Goal: Task Accomplishment & Management: Manage account settings

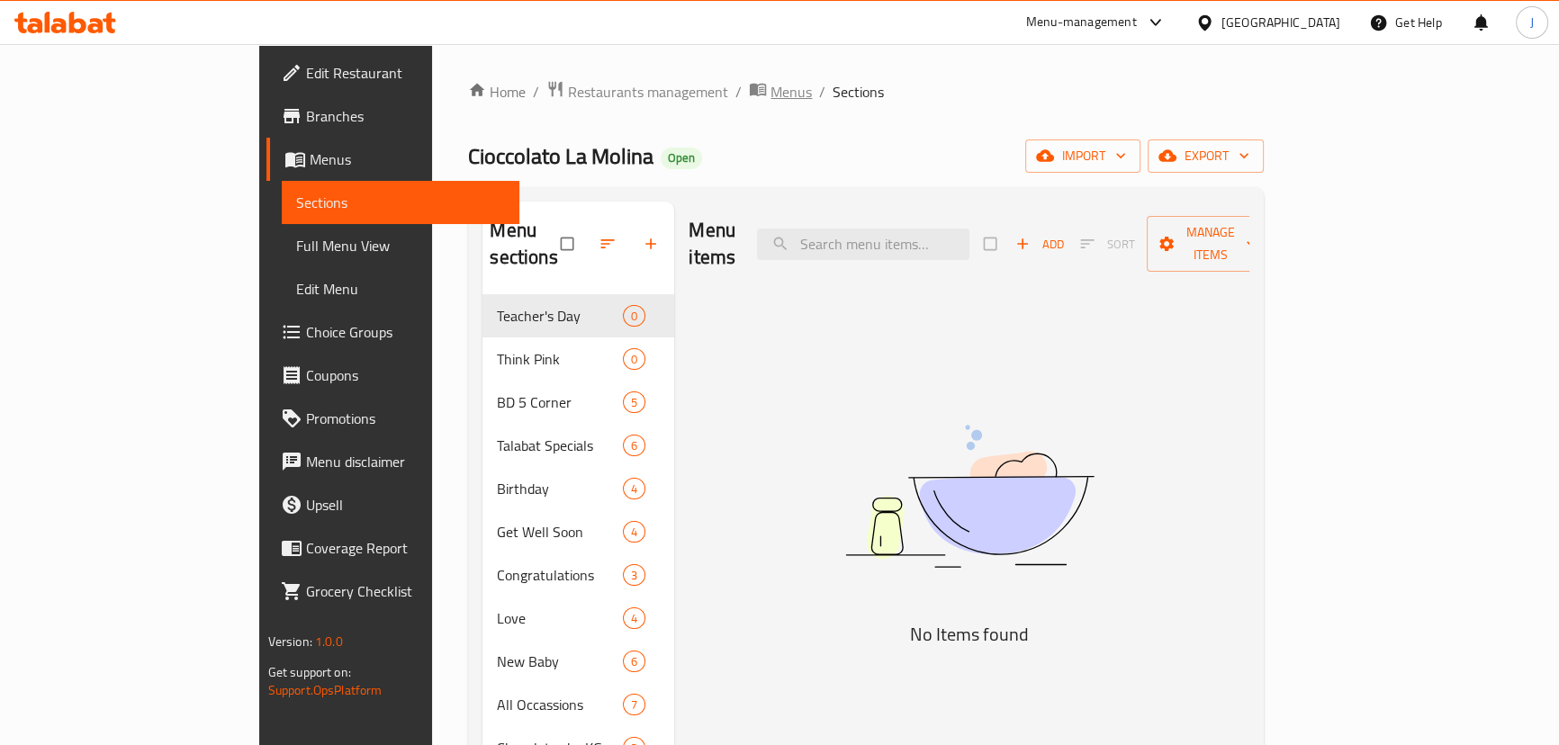
click at [771, 92] on span "Menus" at bounding box center [791, 92] width 41 height 22
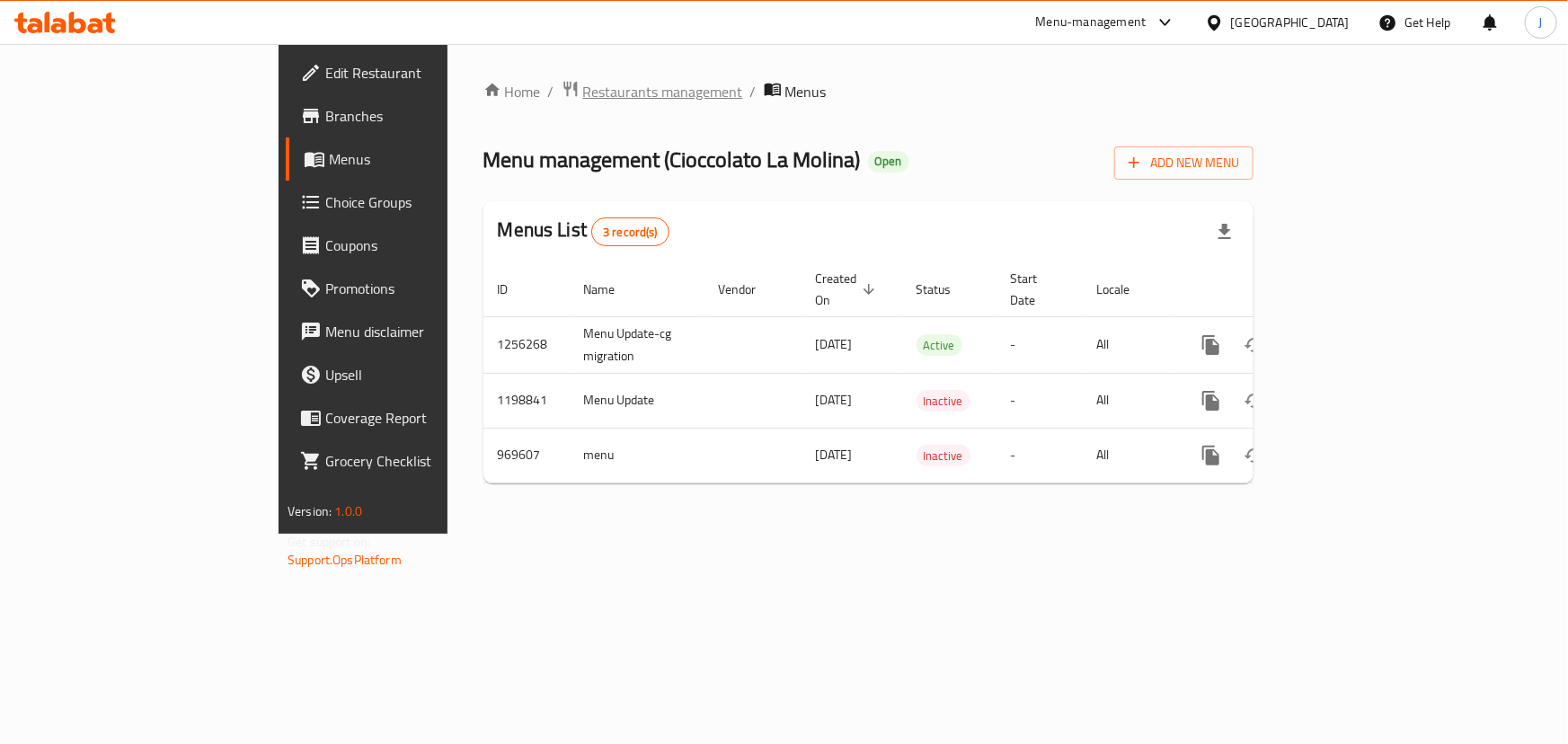
click at [583, 94] on span "Restaurants management" at bounding box center [663, 92] width 160 height 22
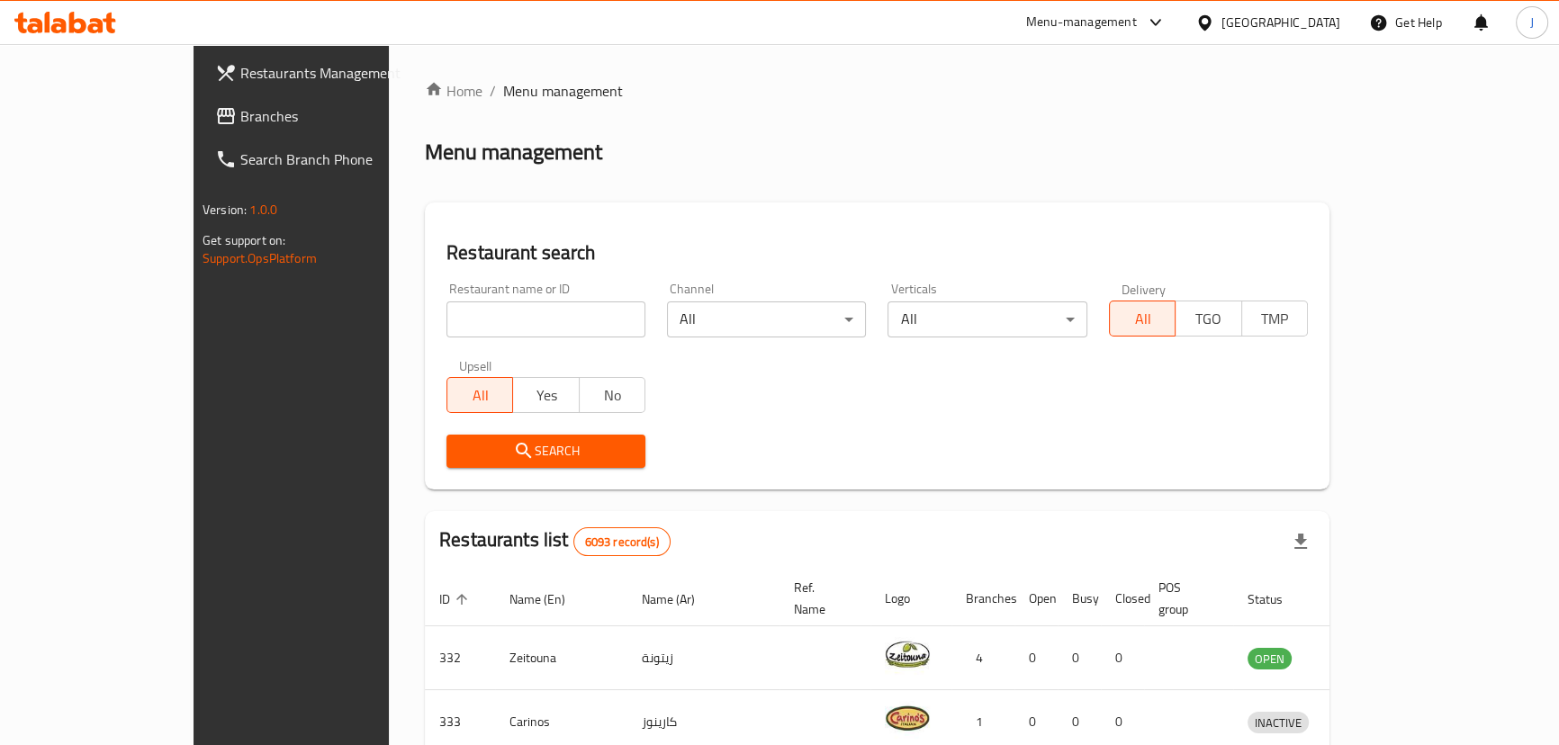
click at [447, 327] on input "search" at bounding box center [546, 320] width 199 height 36
type input "wolly"
click button "Search" at bounding box center [546, 451] width 199 height 33
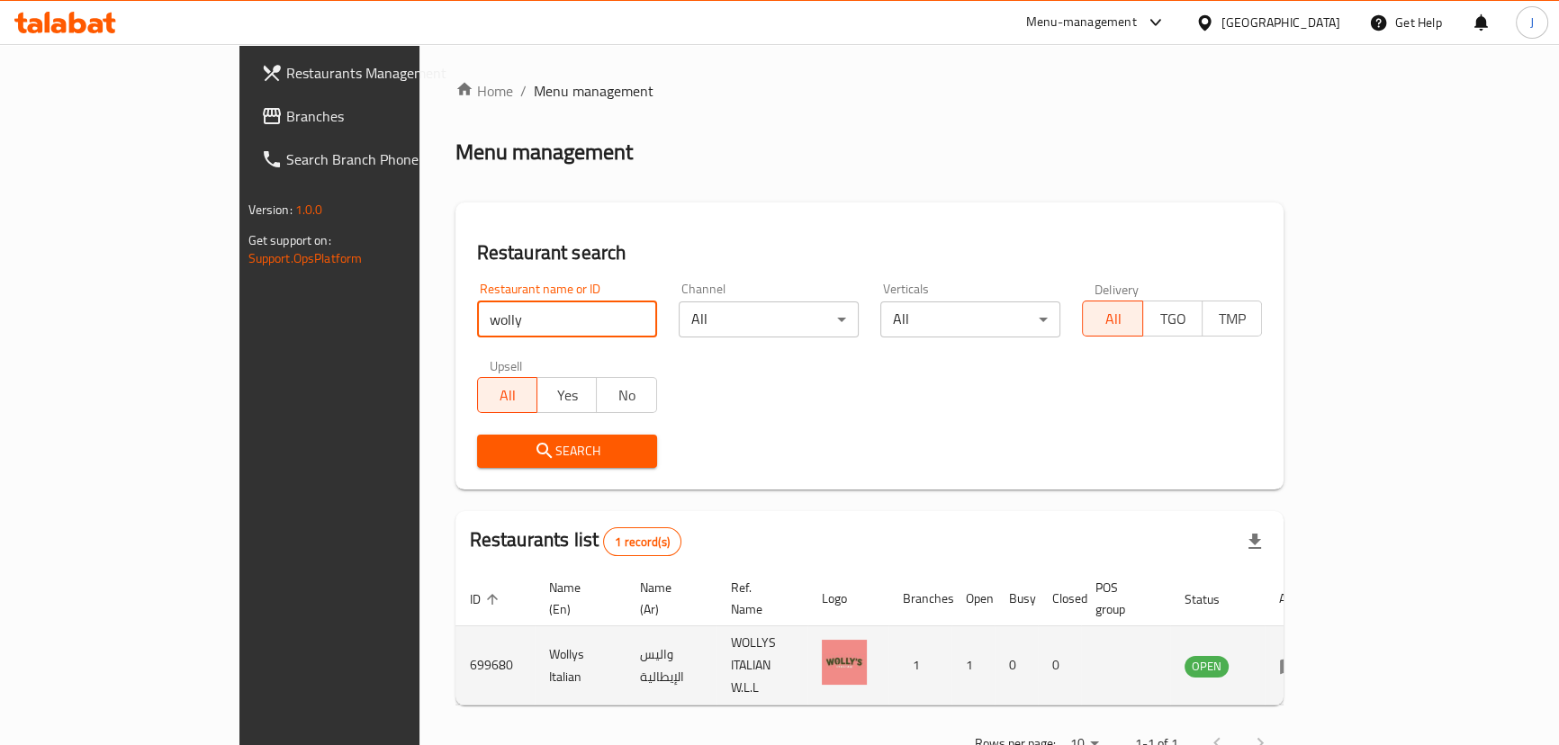
click at [1301, 655] on icon "enhanced table" at bounding box center [1290, 666] width 22 height 22
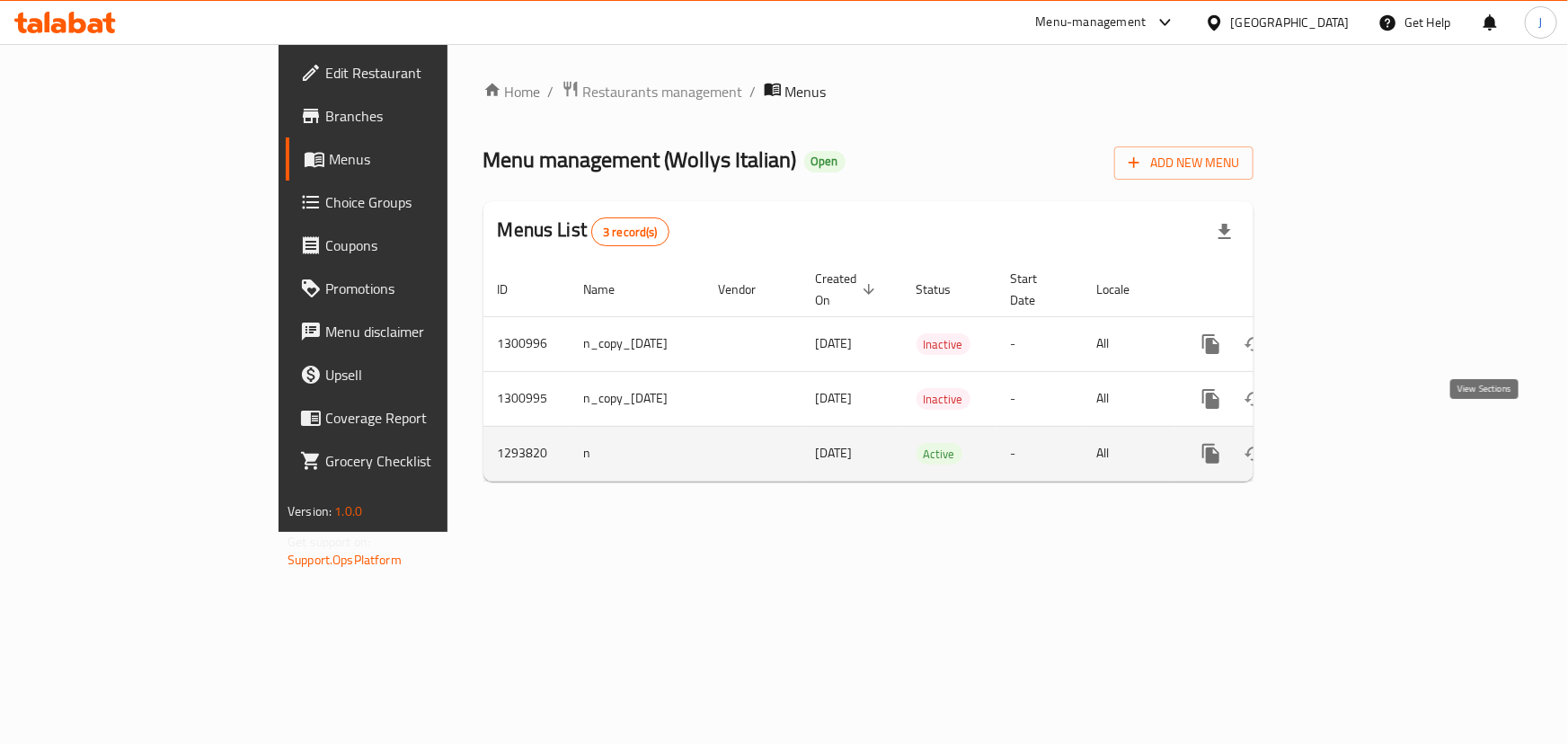
click at [1351, 443] on icon "enhanced table" at bounding box center [1340, 454] width 22 height 22
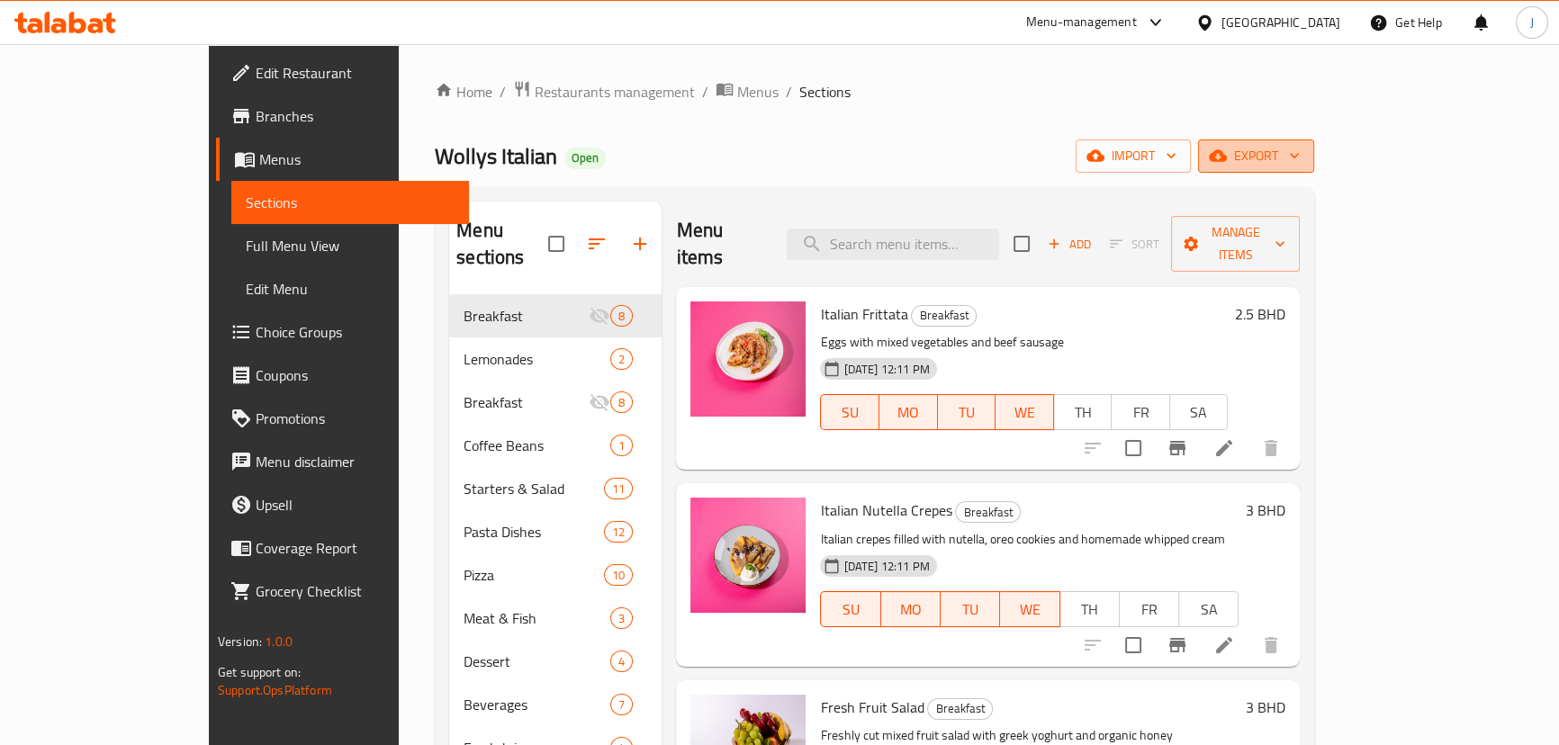
click at [1300, 151] on span "export" at bounding box center [1256, 156] width 87 height 23
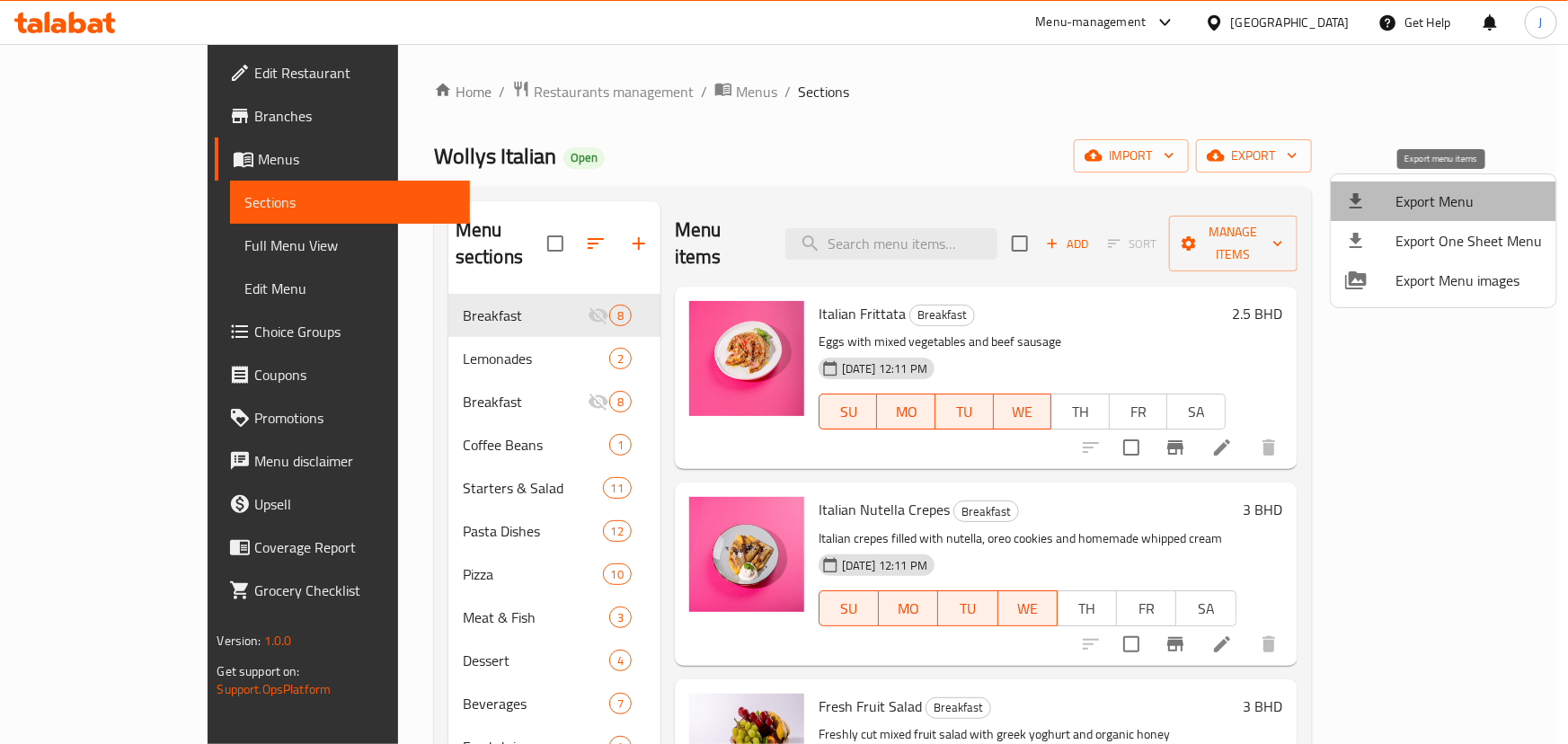
click at [1452, 203] on span "Export Menu" at bounding box center [1468, 202] width 147 height 22
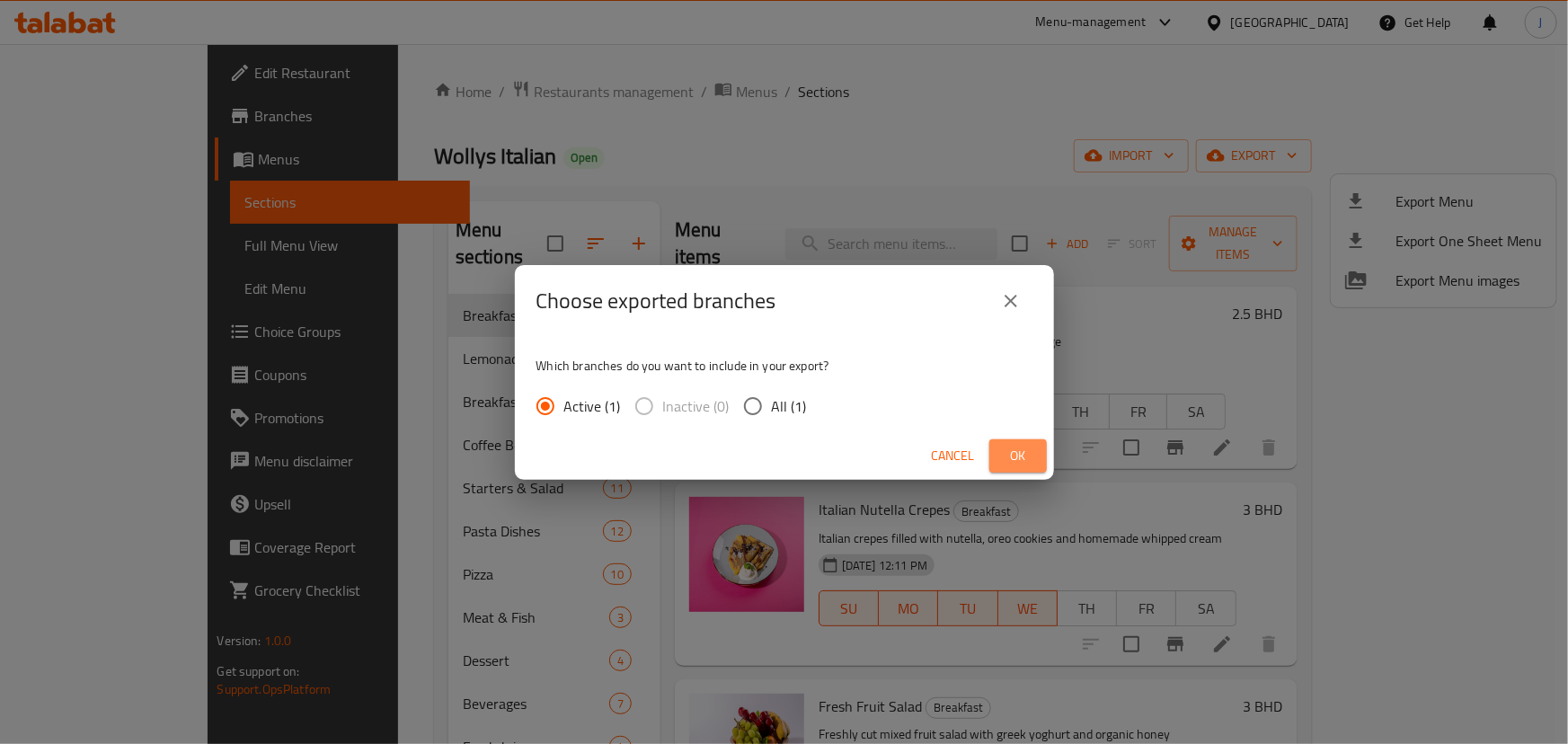
click at [1031, 454] on span "Ok" at bounding box center [1018, 456] width 29 height 23
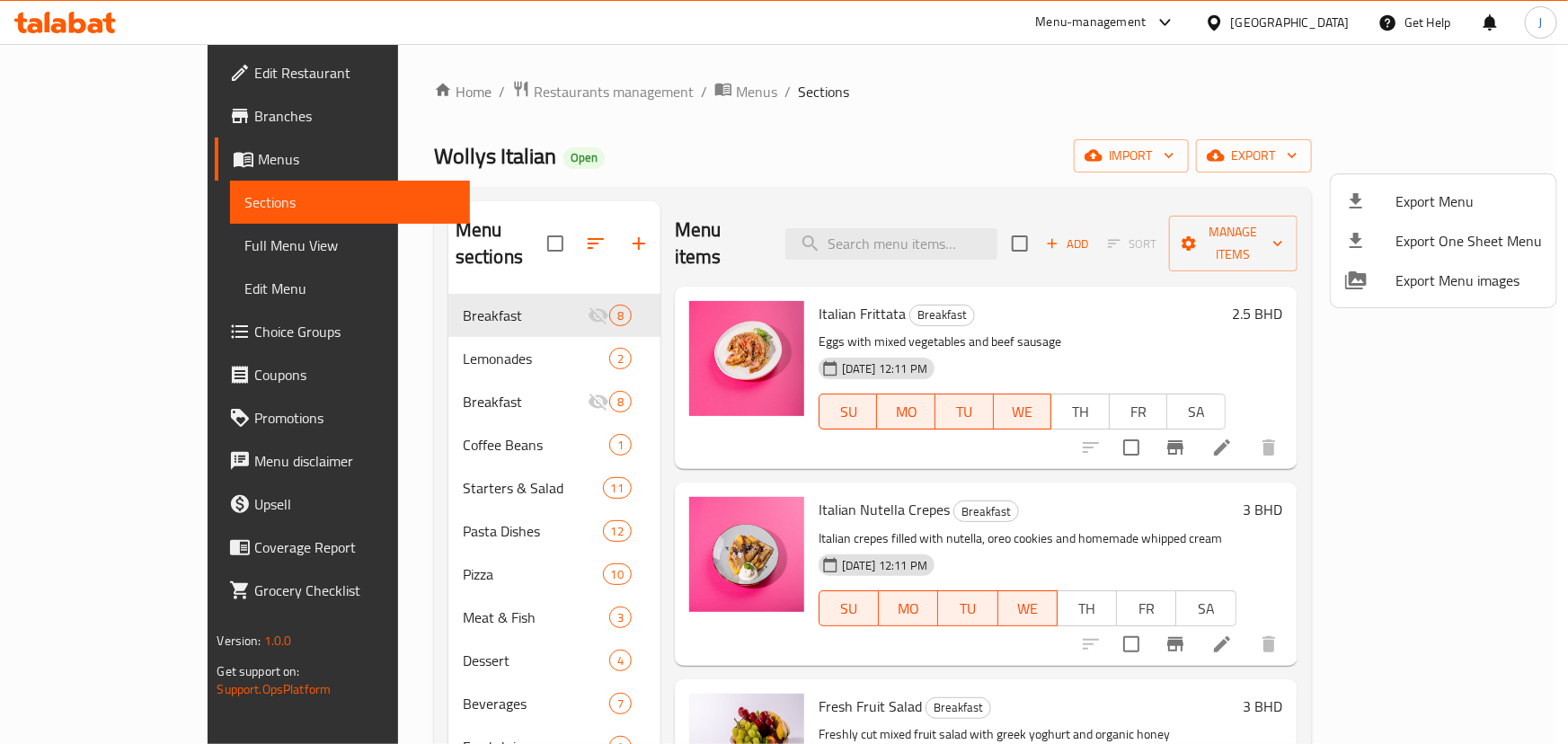
click at [968, 138] on div at bounding box center [784, 372] width 1568 height 744
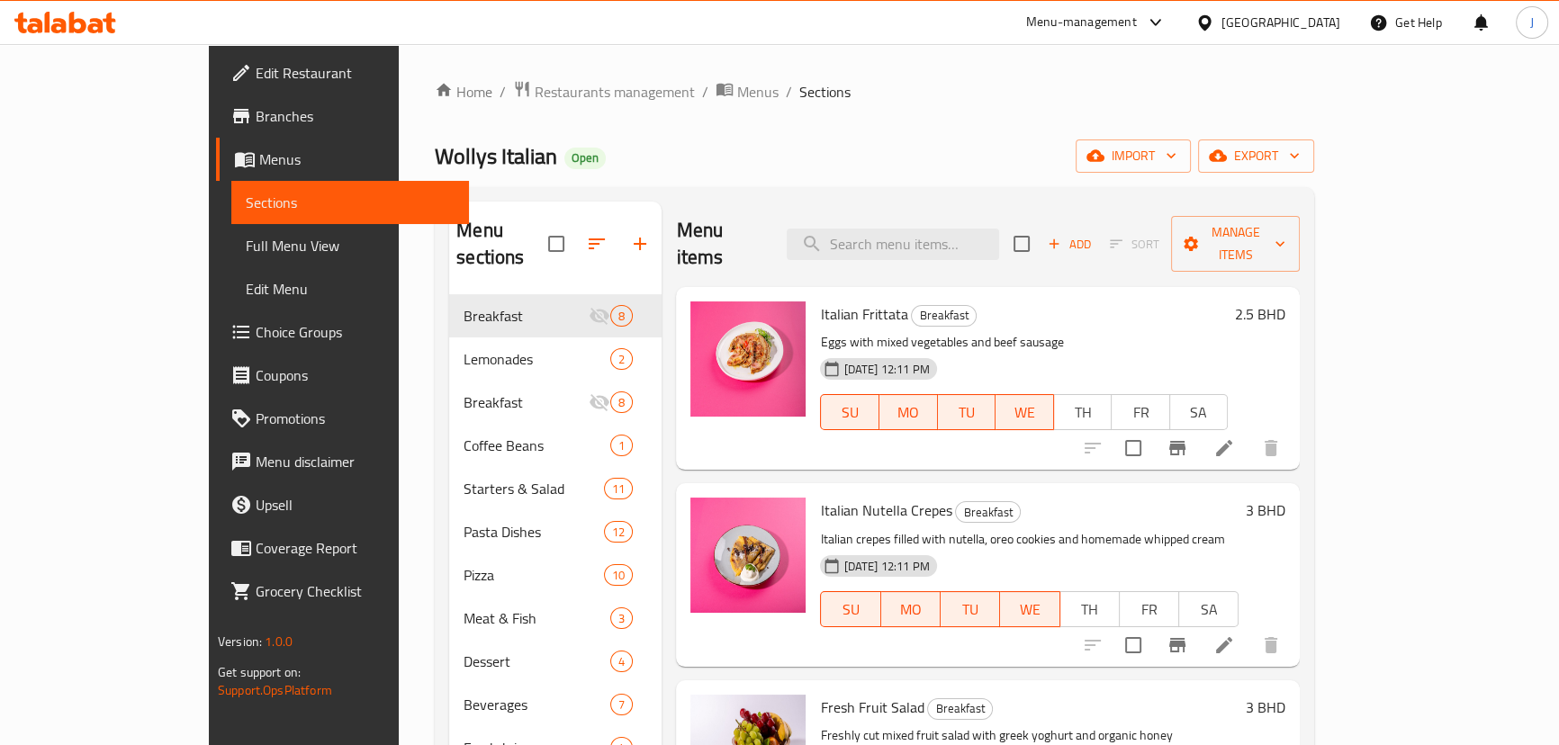
click at [639, 91] on ol "Home / Restaurants management / Menus / Sections" at bounding box center [875, 91] width 880 height 23
click at [737, 95] on span "Menus" at bounding box center [757, 92] width 41 height 22
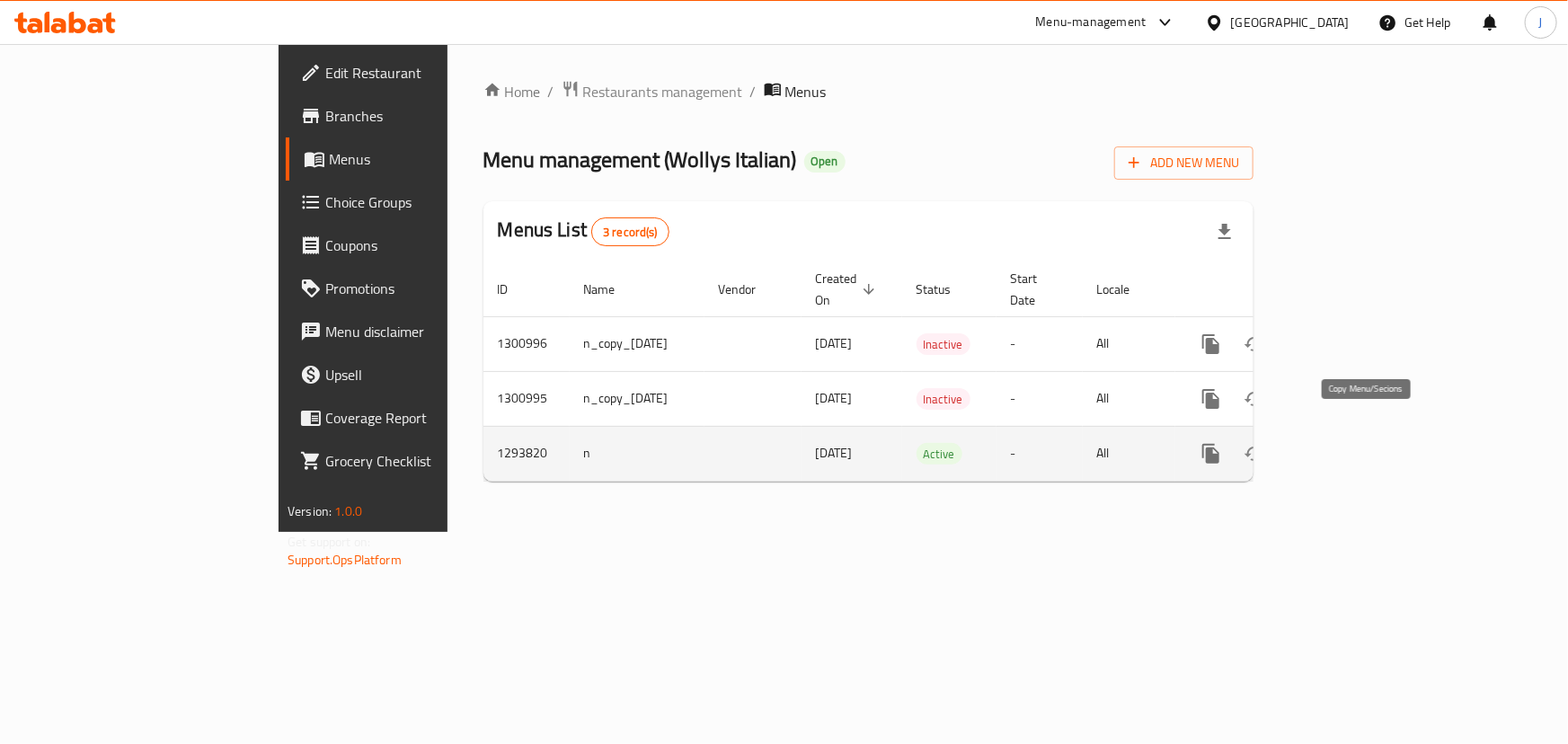
click at [1222, 443] on icon "more" at bounding box center [1212, 454] width 22 height 22
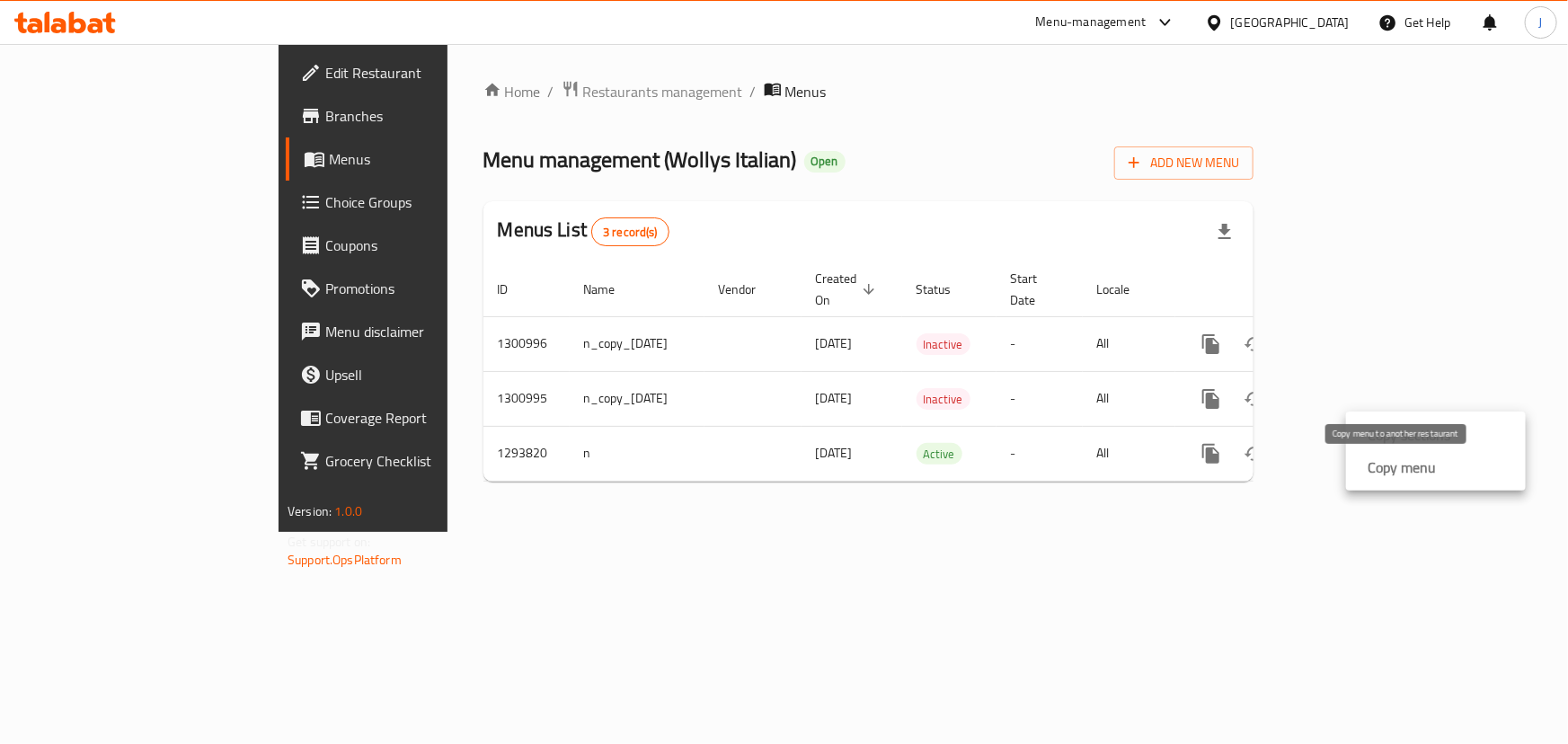
click at [1371, 469] on strong "Copy menu" at bounding box center [1401, 467] width 68 height 22
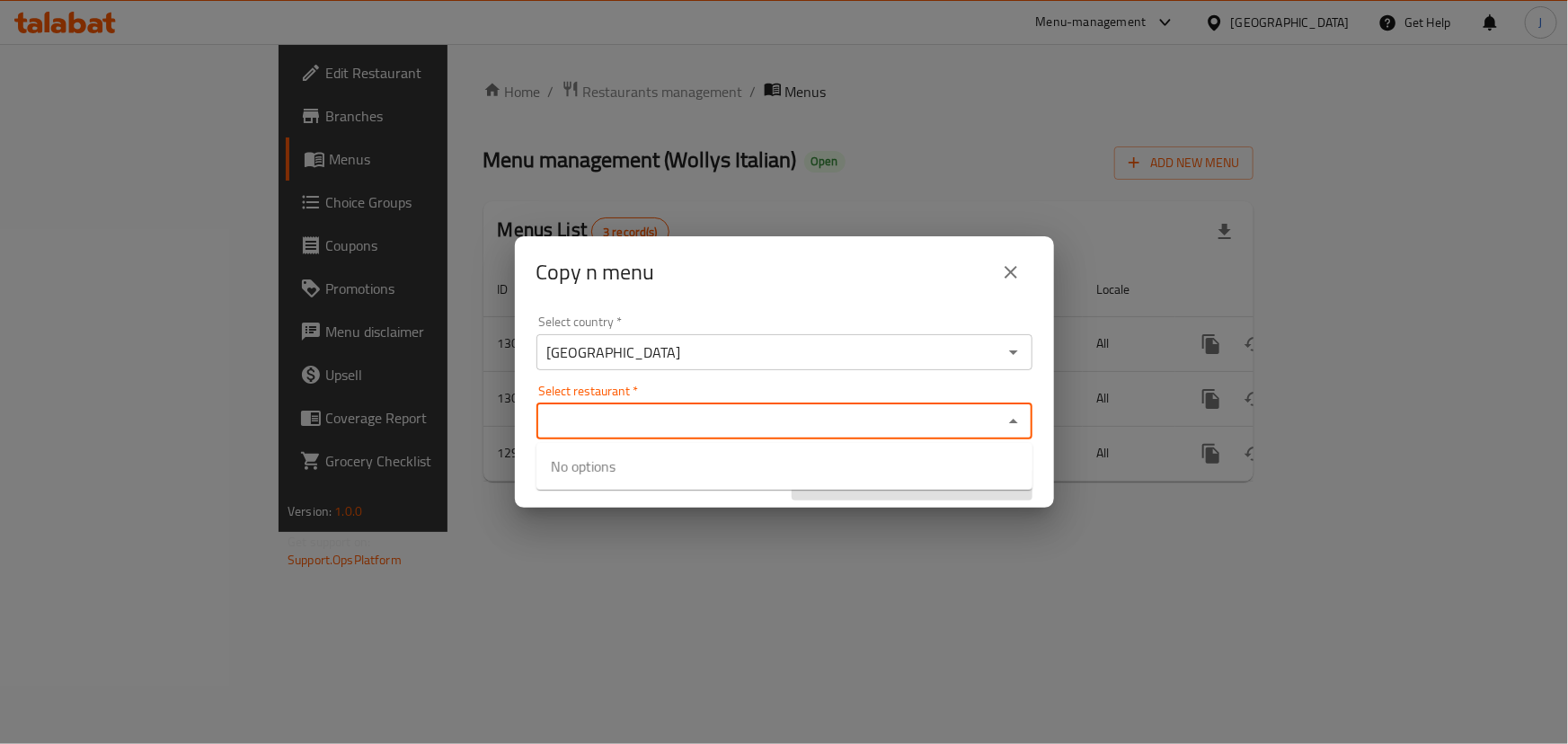
click at [645, 421] on input "Select restaurant   *" at bounding box center [770, 421] width 455 height 25
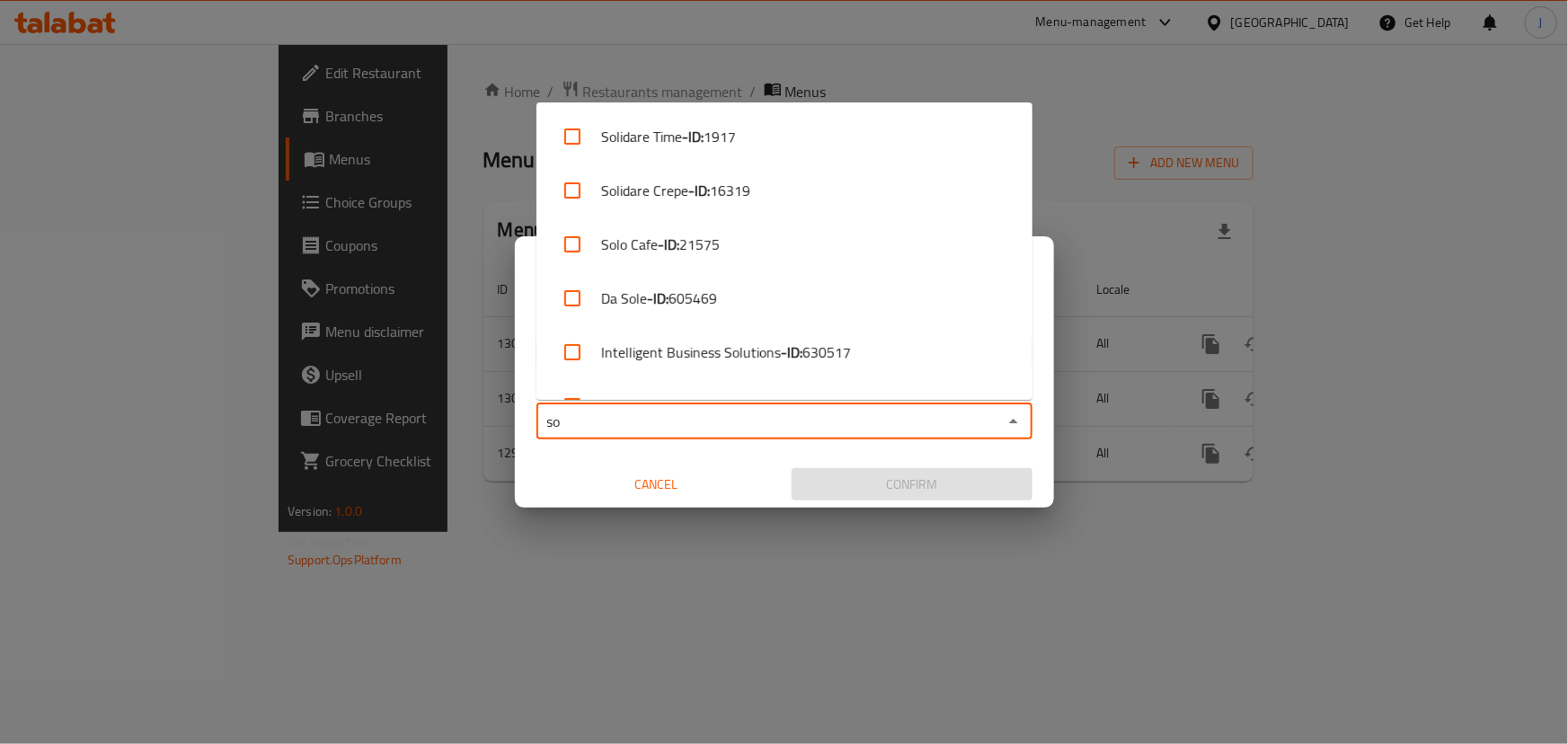
type input "s"
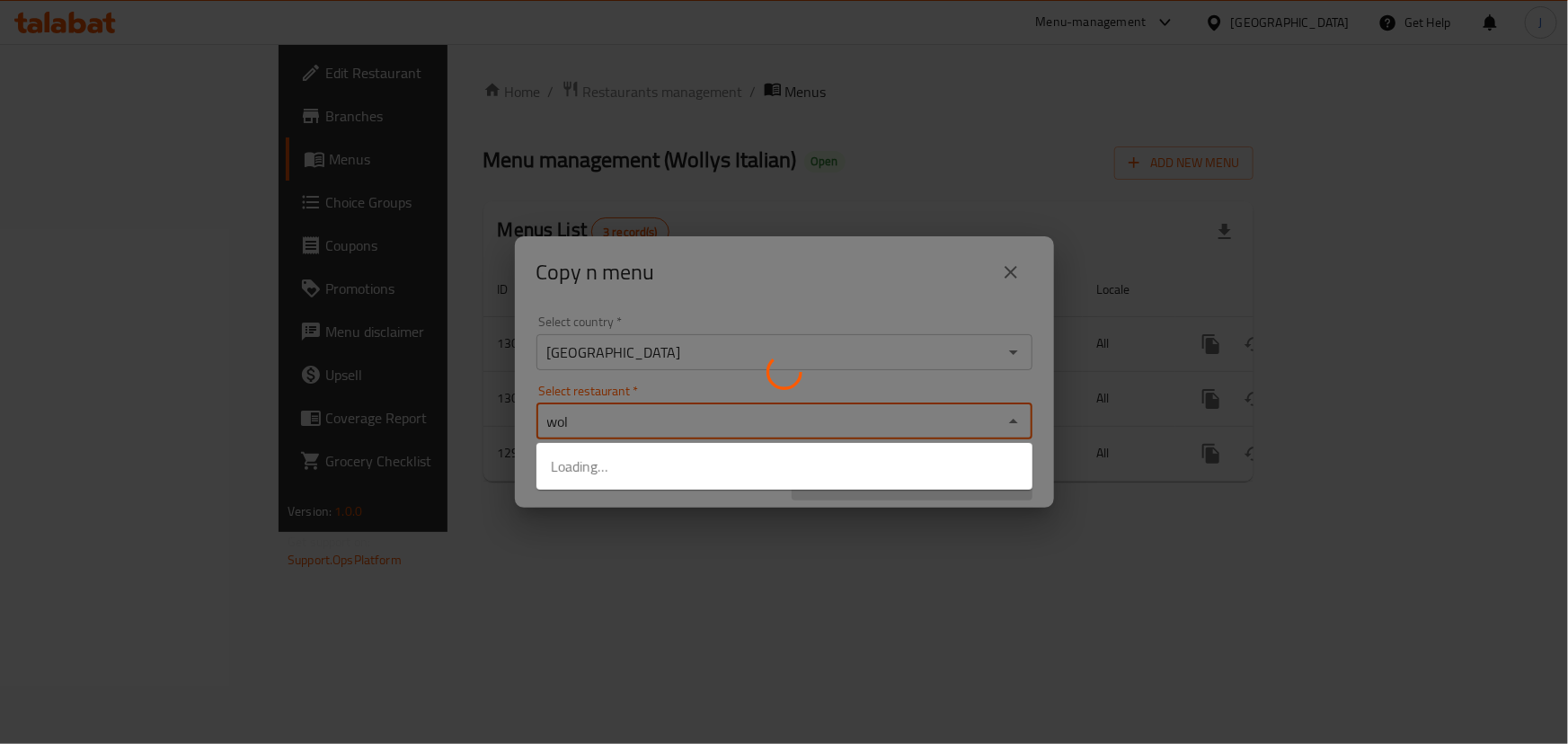
type input "woll"
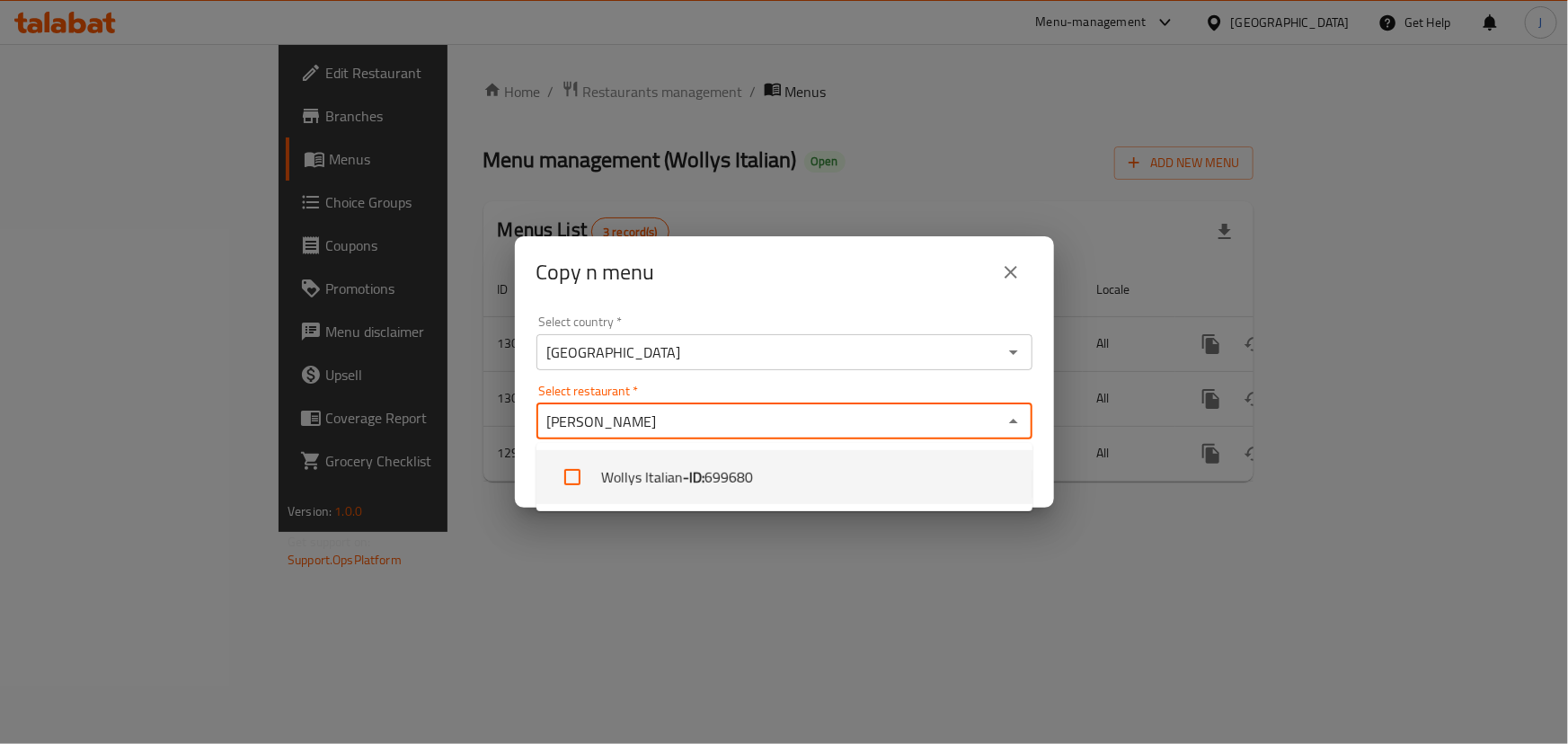
click at [674, 492] on li "Wollys Italian - ID: 699680" at bounding box center [784, 477] width 496 height 54
checkbox input "true"
click at [955, 385] on div "Select restaurant   * Wollys Italian Select restaurant *" at bounding box center [784, 411] width 496 height 55
click at [1013, 381] on div "Select country   * Bahrain Select country * Select restaurant   * Wollys Italia…" at bounding box center [784, 408] width 539 height 201
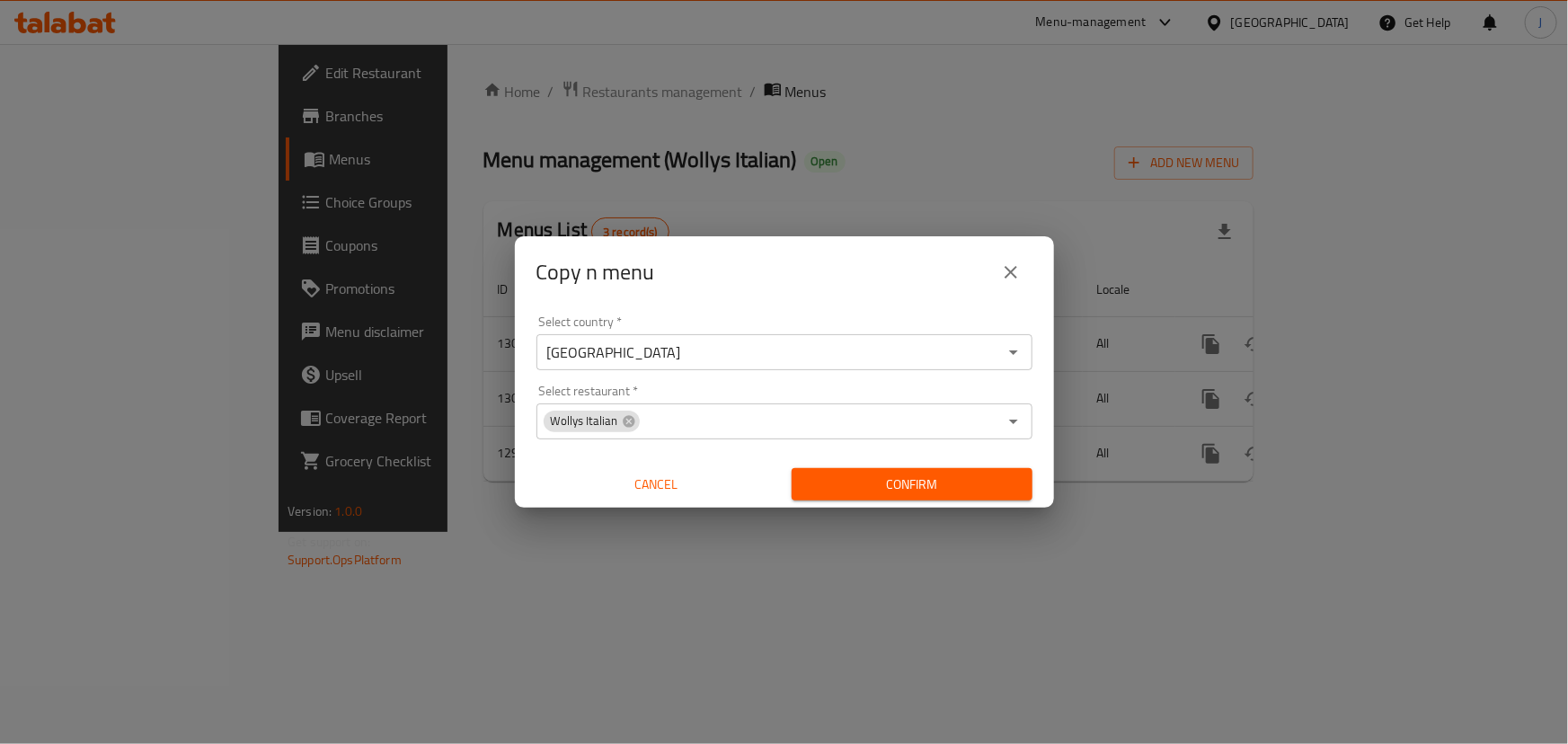
click at [925, 482] on span "Confirm" at bounding box center [912, 484] width 212 height 23
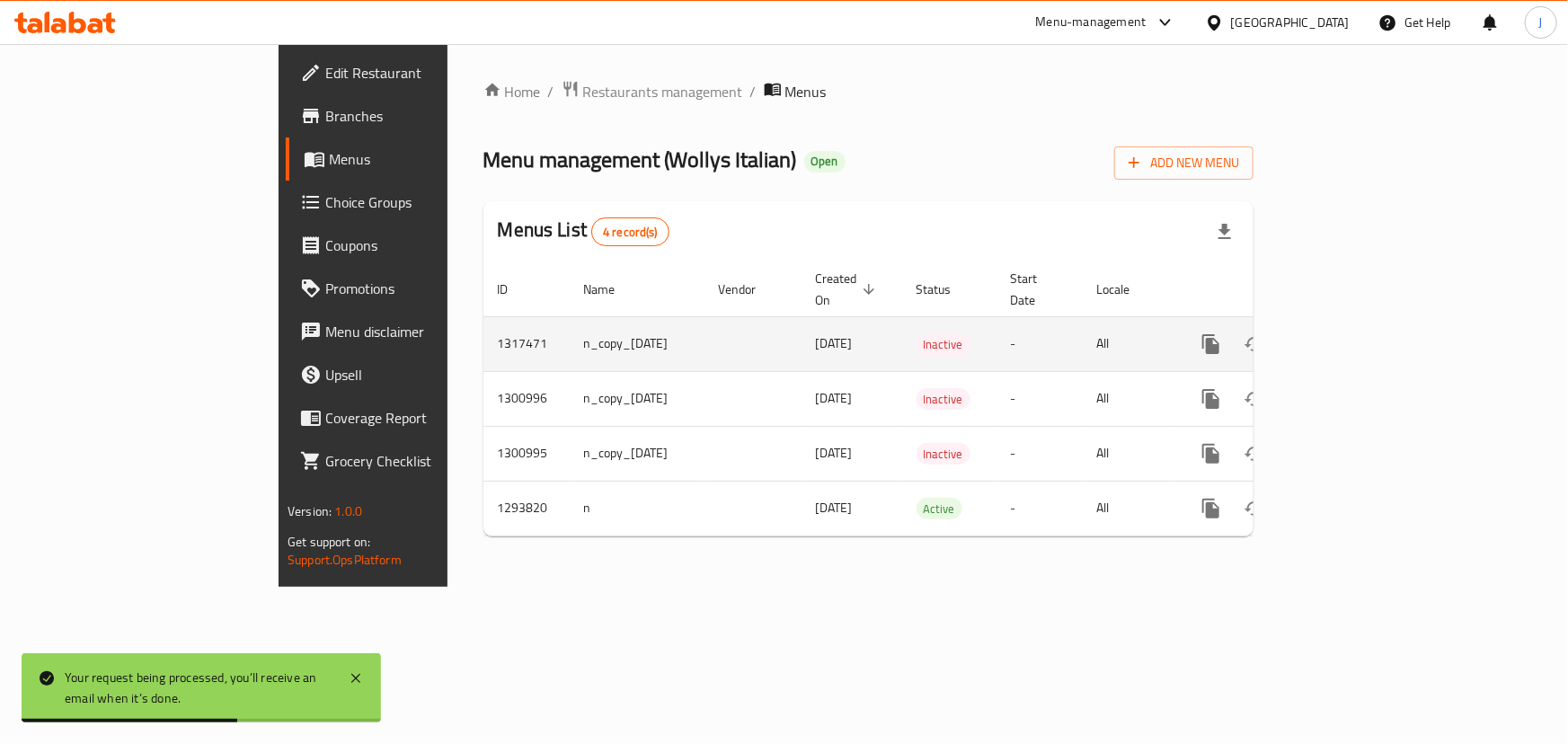
click at [803, 317] on td "15/10/2025" at bounding box center [851, 344] width 101 height 55
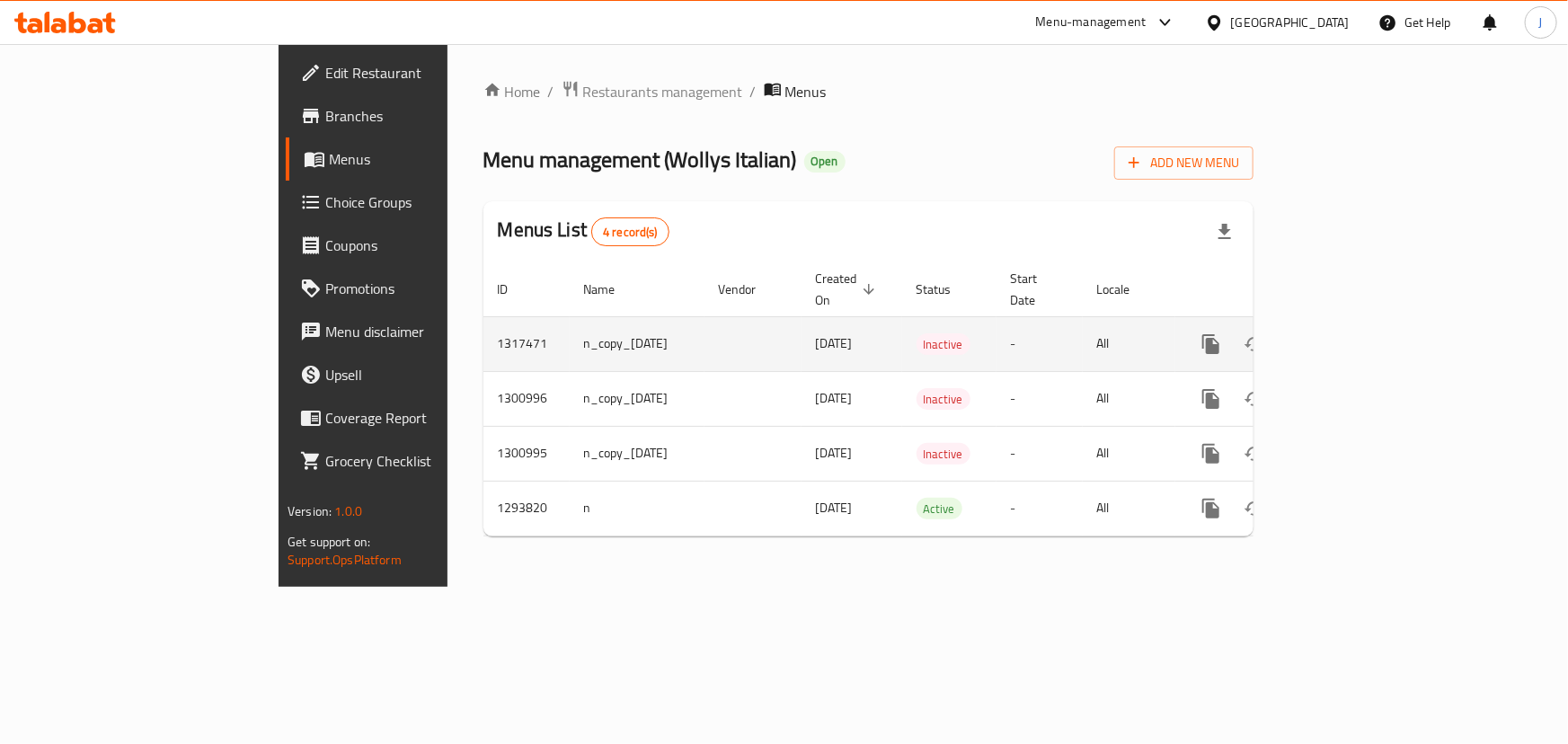
drag, startPoint x: 515, startPoint y: 329, endPoint x: 385, endPoint y: 324, distance: 130.1
click at [570, 324] on td "n_copy_15/10/2025" at bounding box center [637, 344] width 135 height 55
click at [1351, 334] on icon "enhanced table" at bounding box center [1340, 345] width 22 height 22
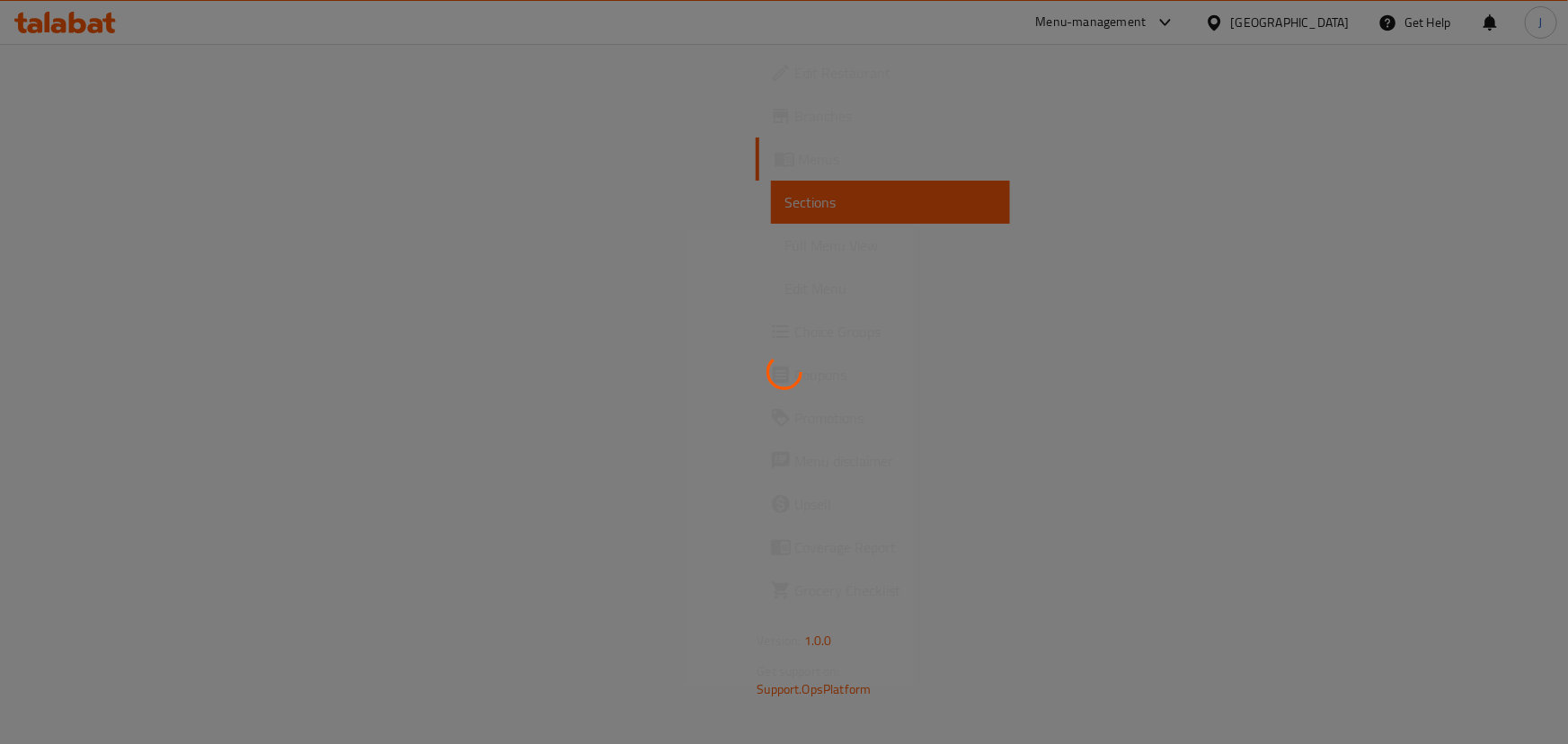
click at [135, 203] on div at bounding box center [784, 372] width 1568 height 744
drag, startPoint x: 20, startPoint y: -9, endPoint x: 68, endPoint y: 38, distance: 67.2
click at [68, 38] on div at bounding box center [784, 372] width 1568 height 744
click at [421, 155] on div at bounding box center [784, 372] width 1568 height 744
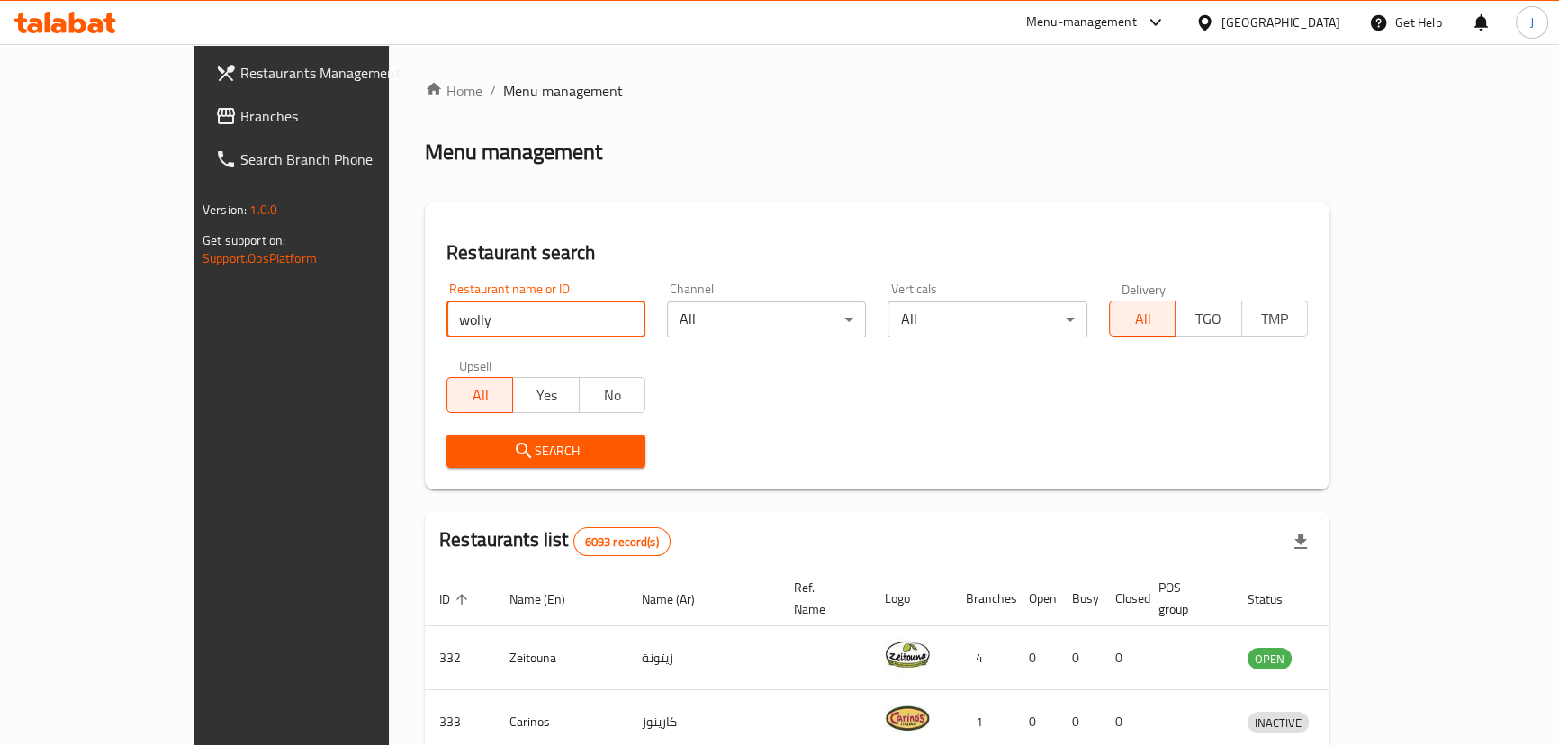
type input "wolly"
click button "Search" at bounding box center [546, 451] width 199 height 33
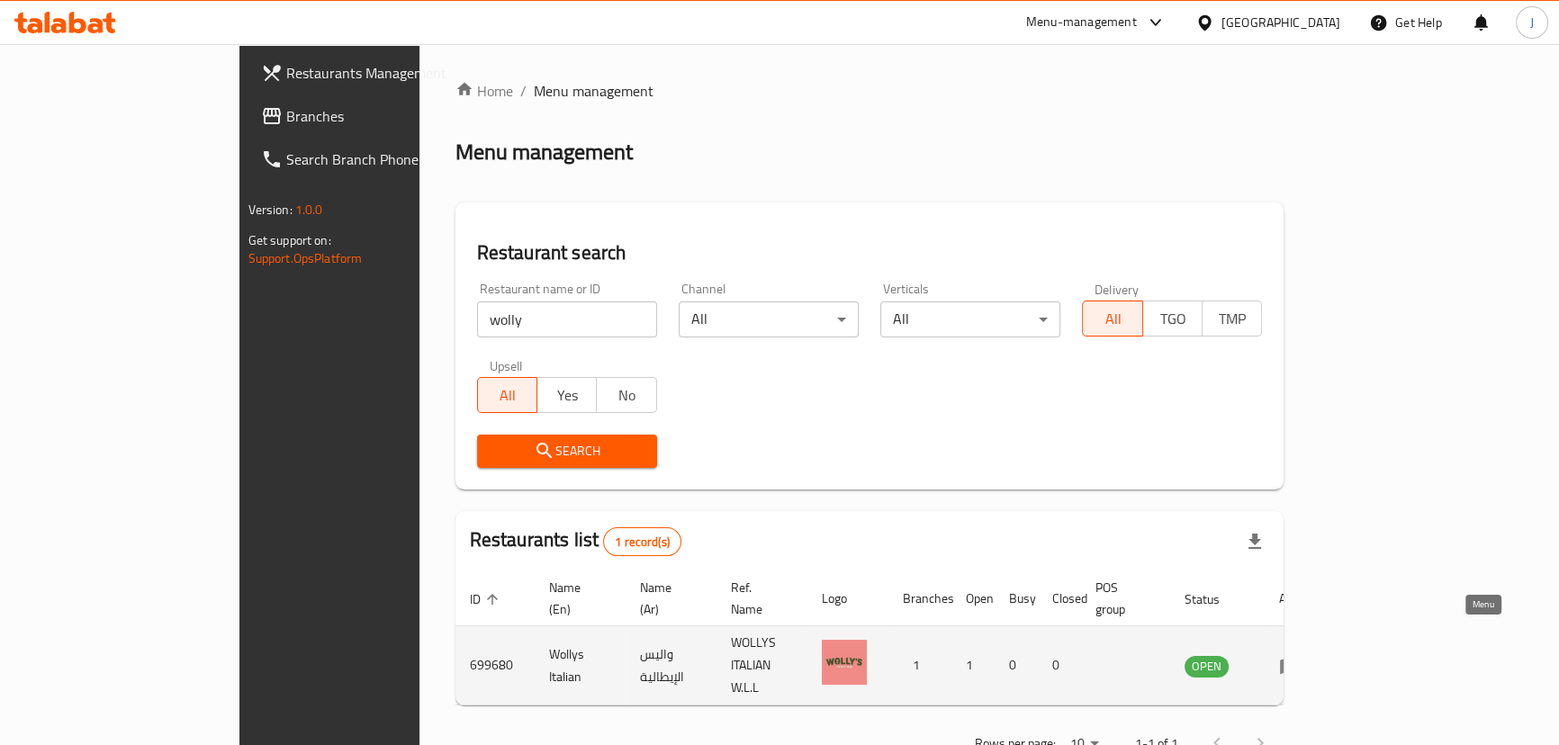
click at [1301, 655] on icon "enhanced table" at bounding box center [1290, 666] width 22 height 22
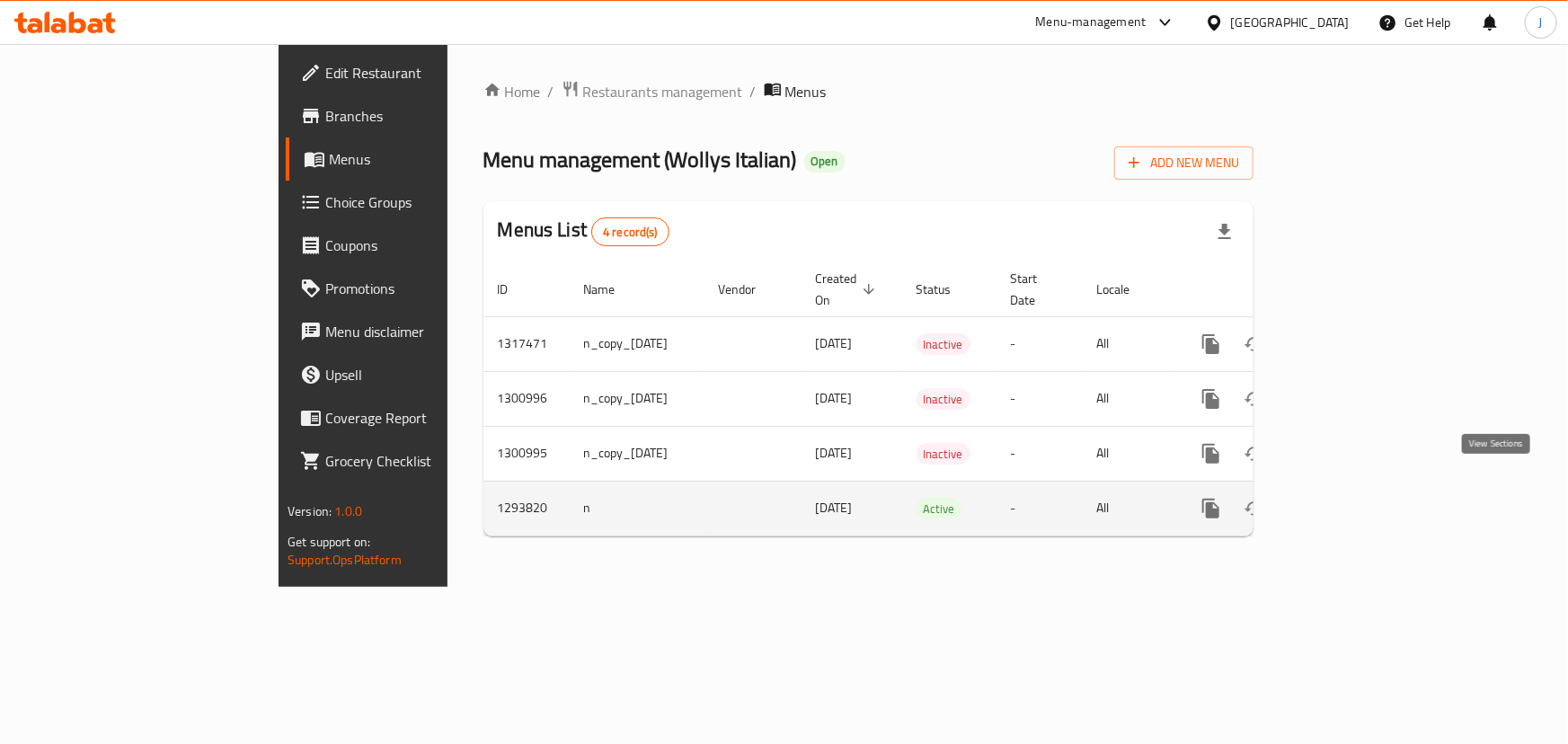
click at [1351, 498] on icon "enhanced table" at bounding box center [1340, 509] width 22 height 22
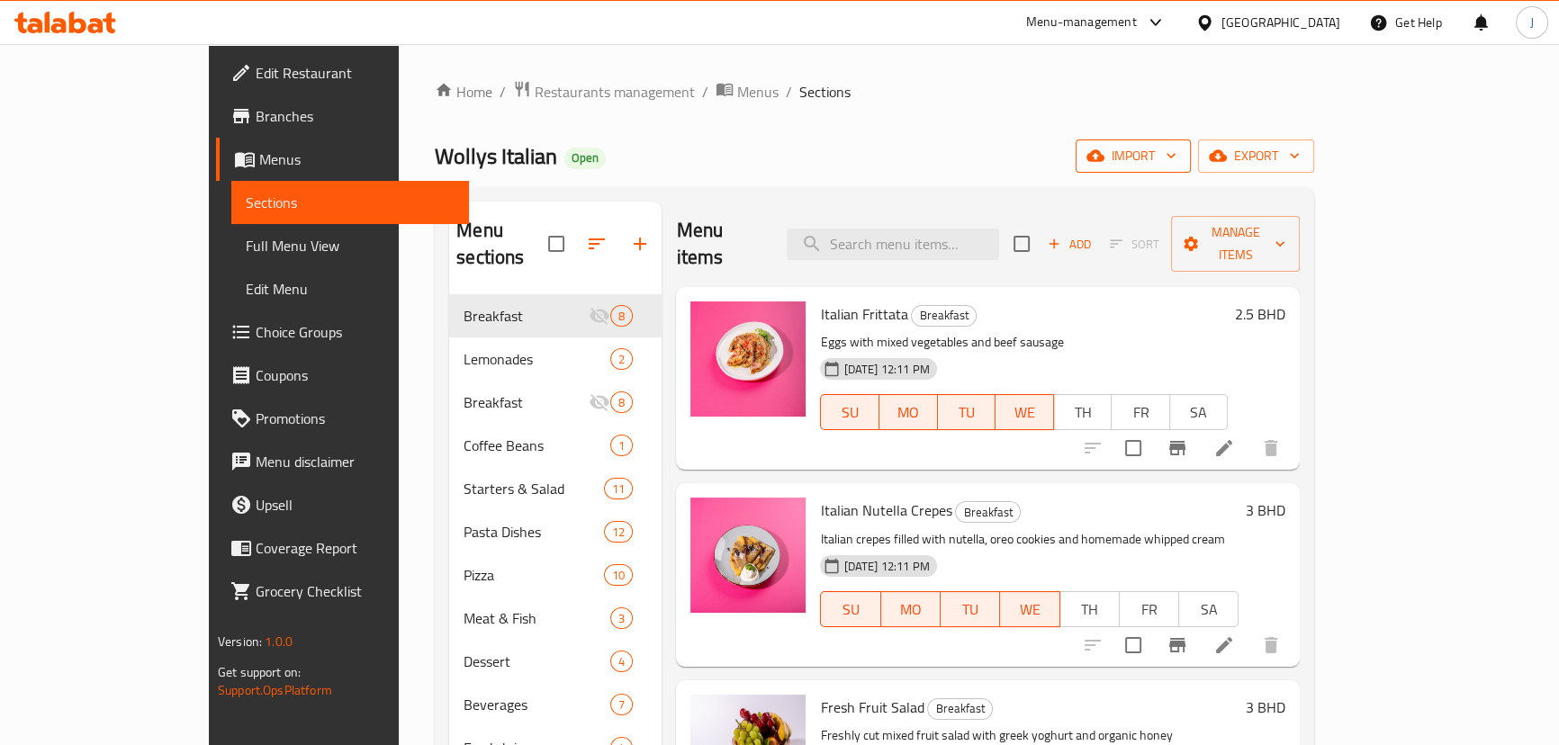
click at [1177, 149] on span "import" at bounding box center [1133, 156] width 86 height 23
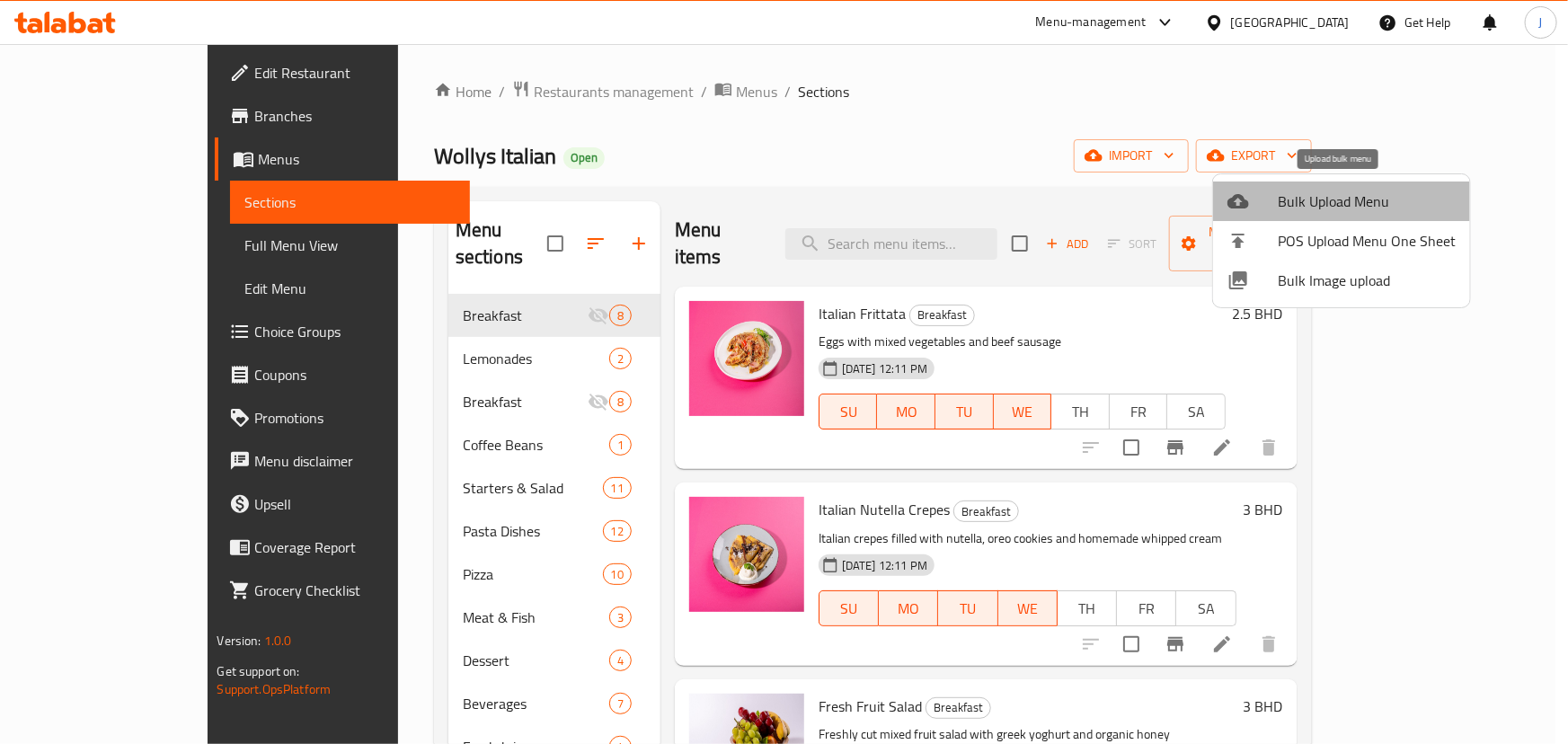
click at [1356, 206] on span "Bulk Upload Menu" at bounding box center [1366, 202] width 178 height 22
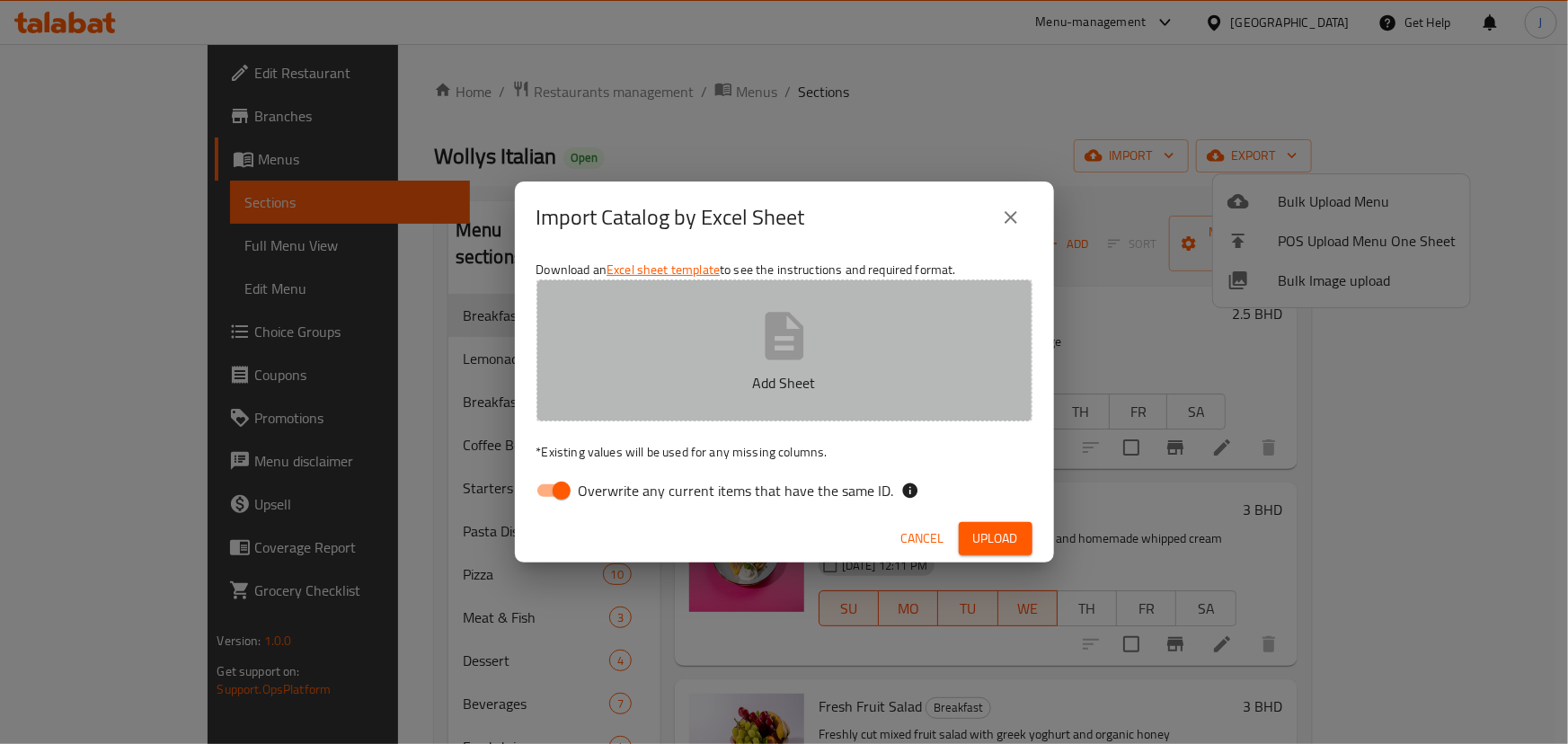
click at [814, 372] on p "Add Sheet" at bounding box center [784, 383] width 440 height 22
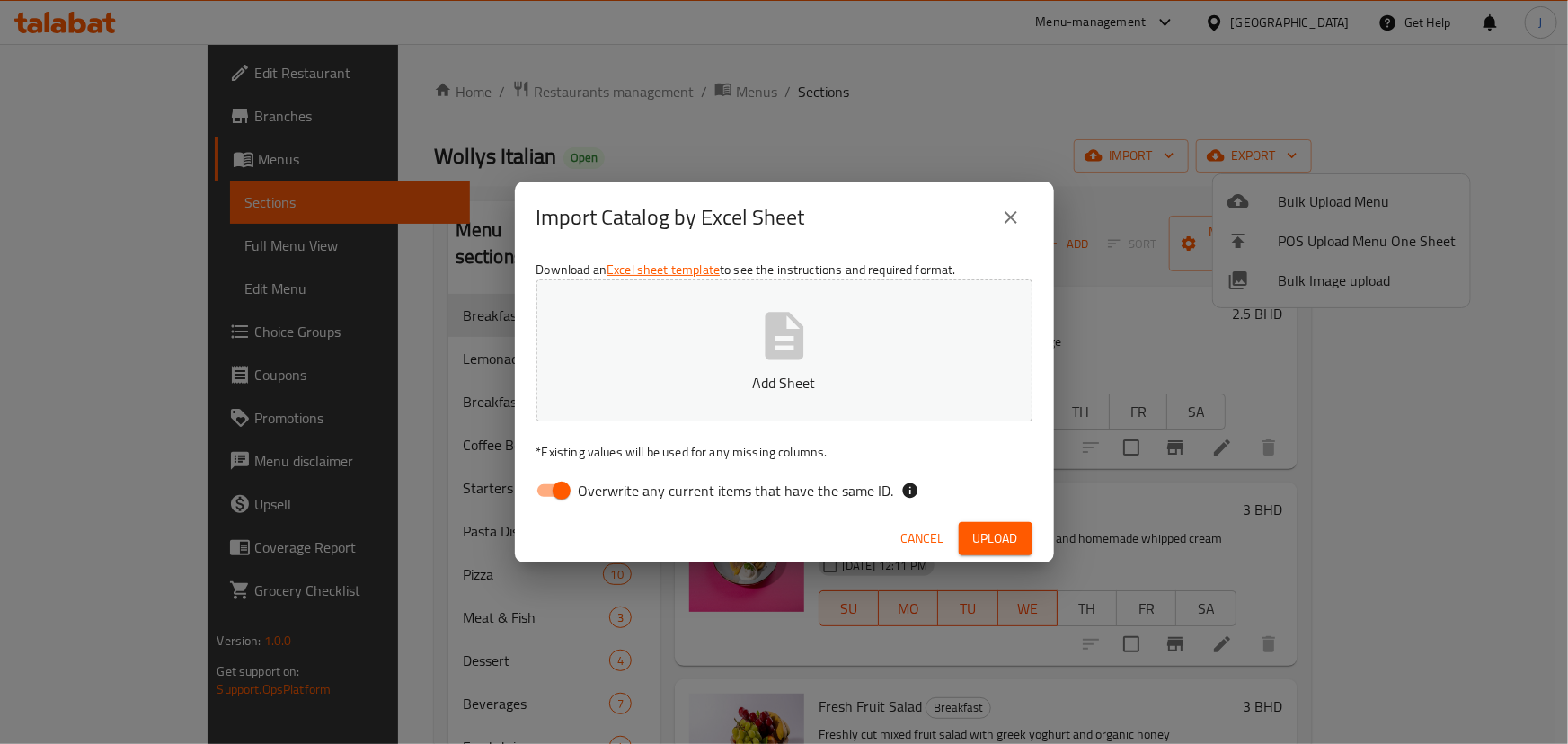
click at [797, 356] on icon "button" at bounding box center [784, 336] width 39 height 48
click at [1021, 545] on button "Upload" at bounding box center [996, 538] width 74 height 33
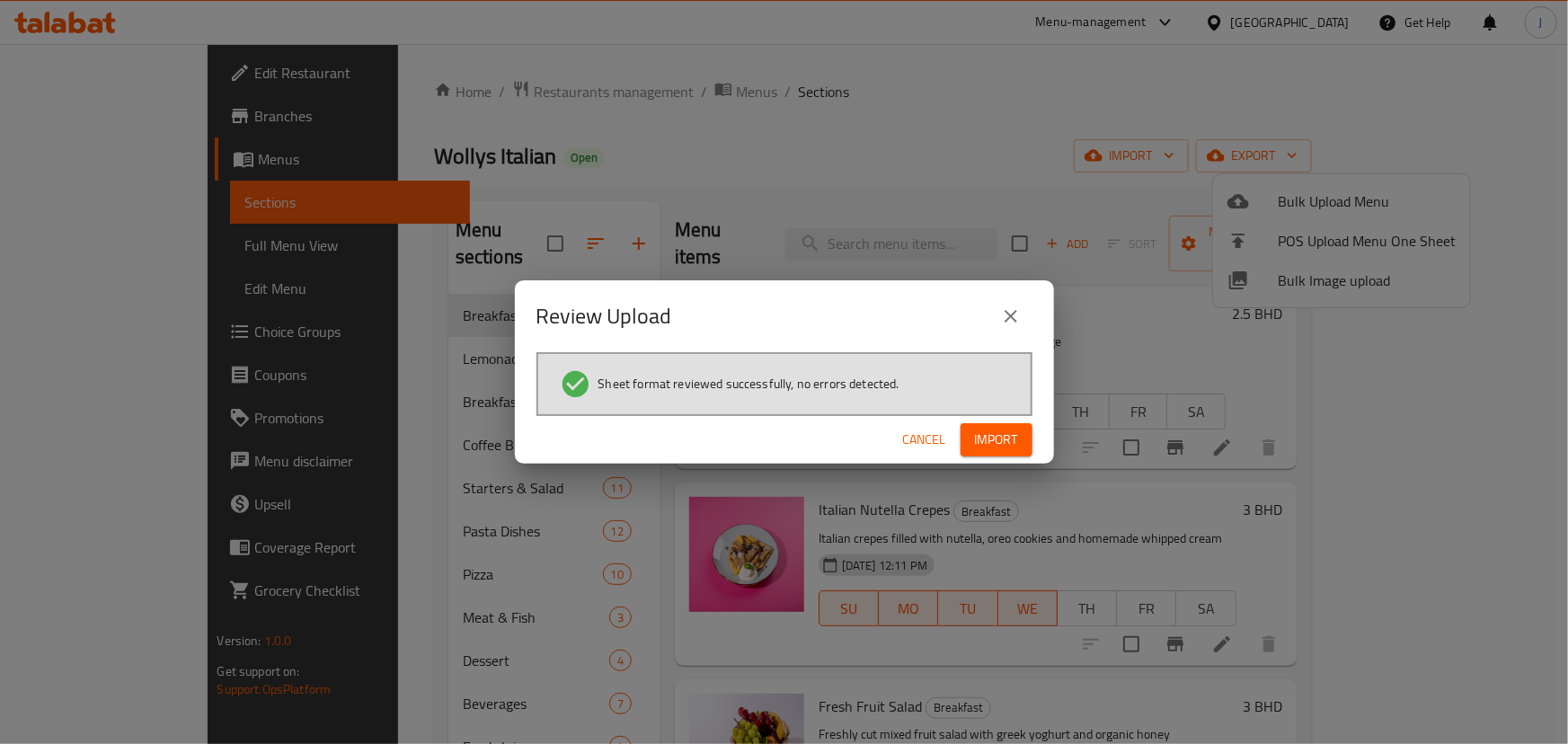
click at [995, 438] on span "Import" at bounding box center [996, 439] width 43 height 23
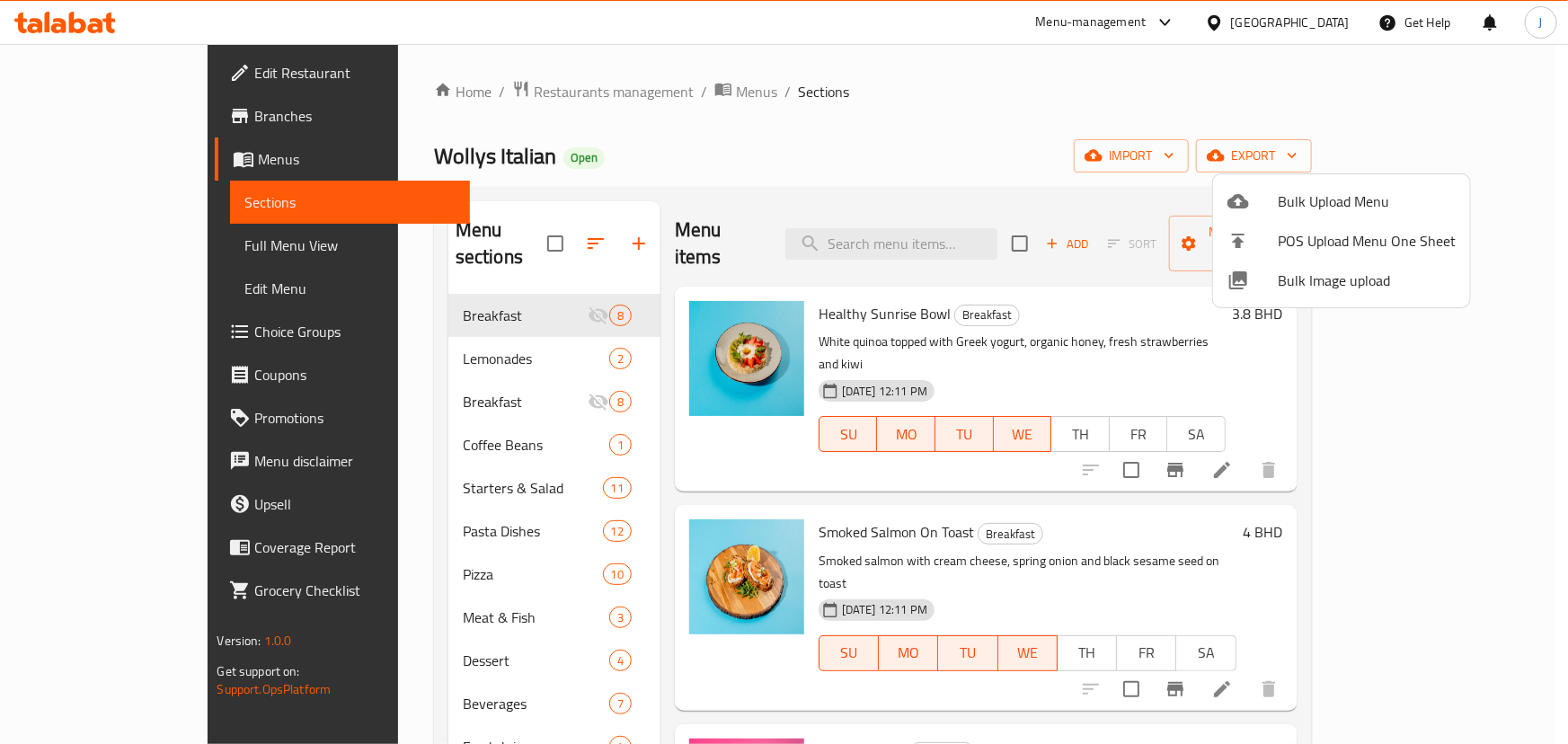
drag, startPoint x: 1520, startPoint y: 448, endPoint x: 1530, endPoint y: 455, distance: 12.2
click at [1530, 455] on div at bounding box center [784, 372] width 1568 height 744
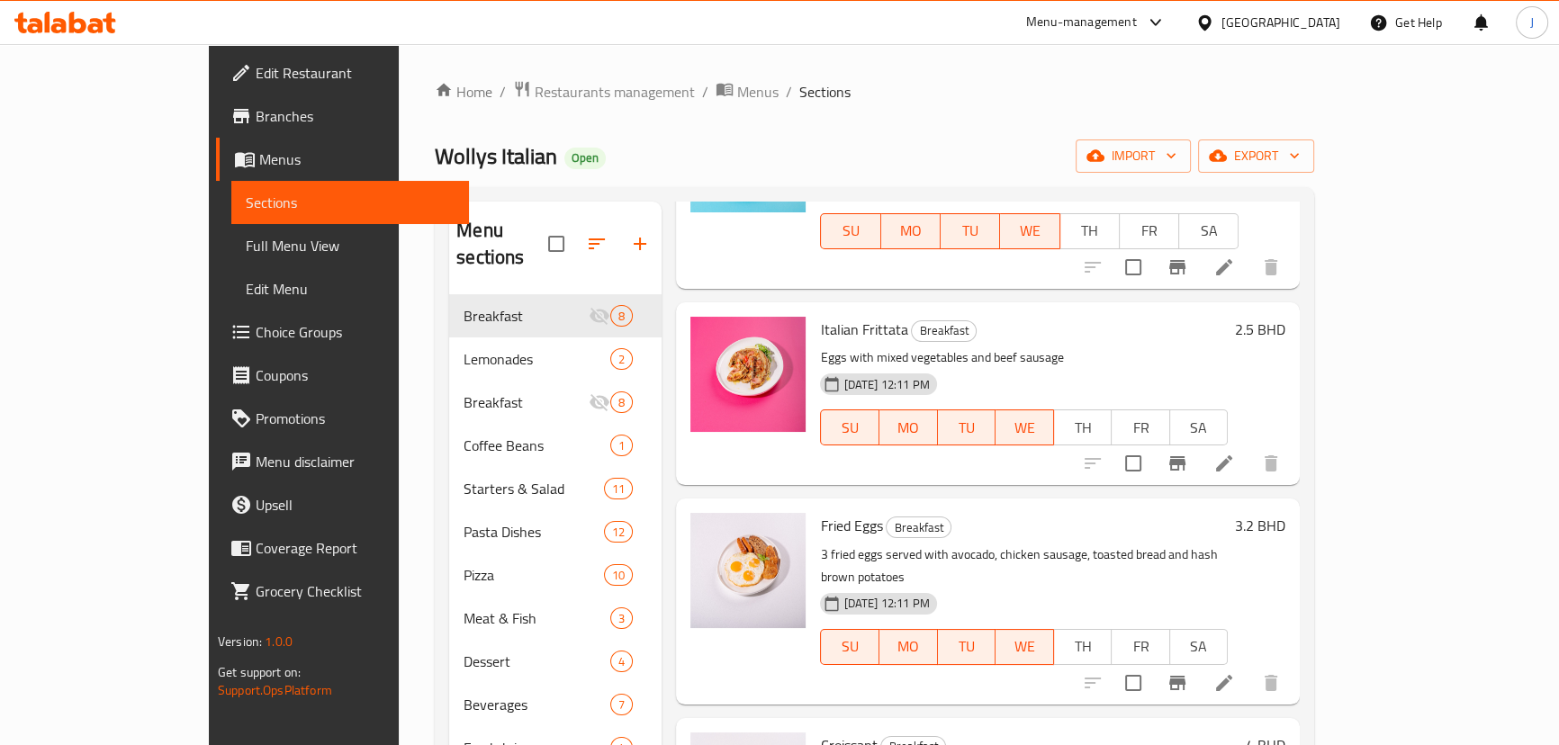
scroll to position [491, 0]
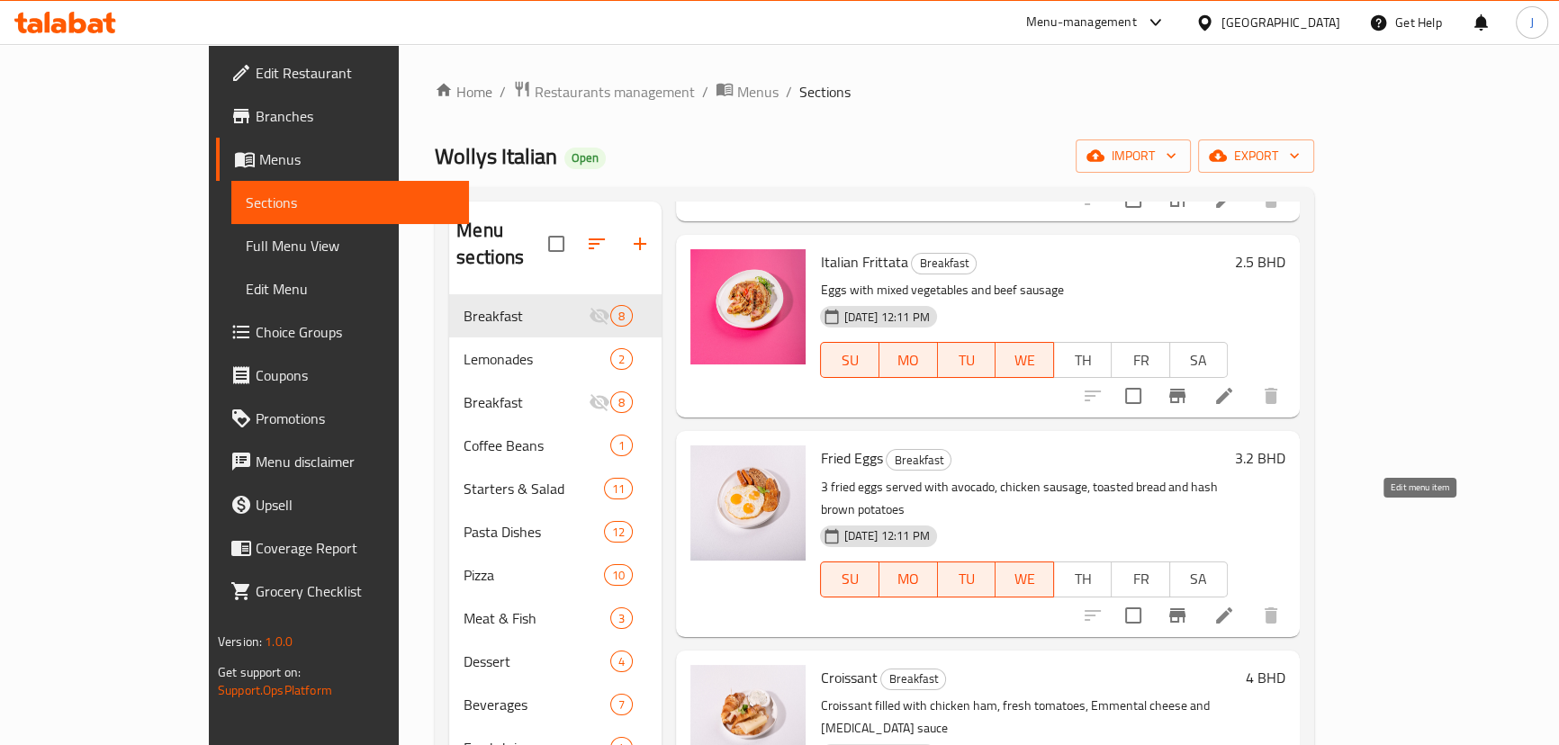
click at [1235, 605] on icon at bounding box center [1225, 616] width 22 height 22
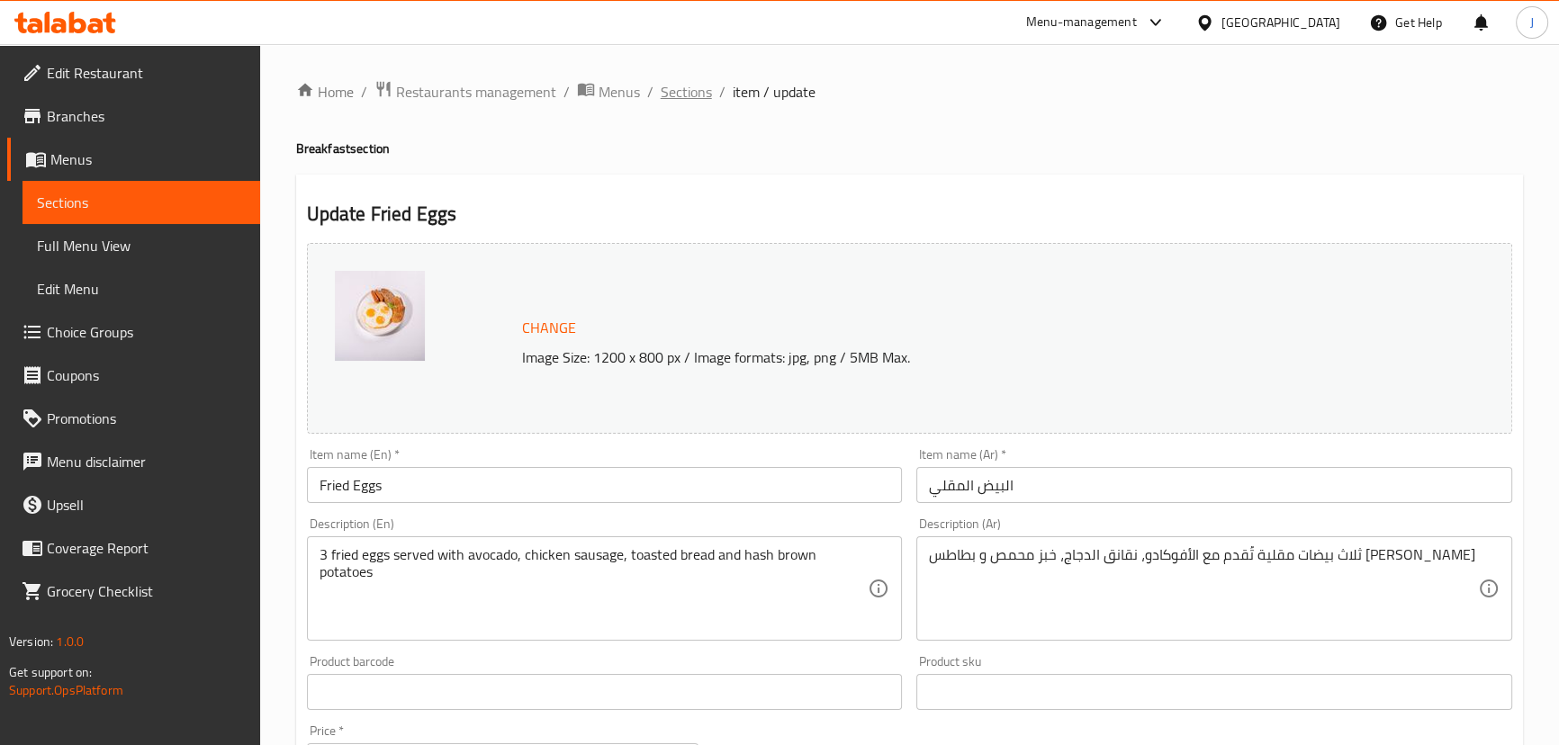
click at [694, 86] on span "Sections" at bounding box center [686, 92] width 51 height 22
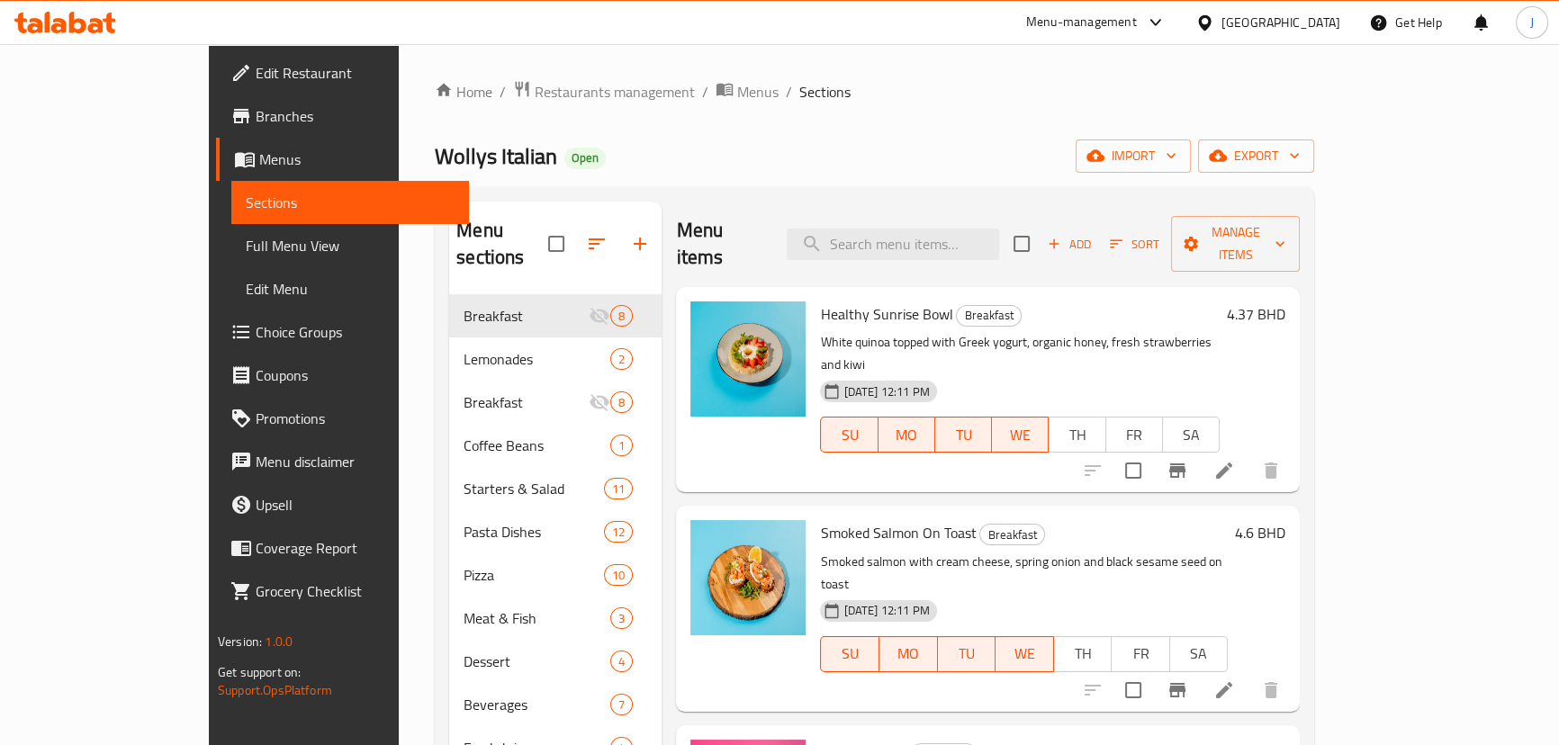
drag, startPoint x: 674, startPoint y: 42, endPoint x: 665, endPoint y: 125, distance: 83.3
click at [680, 98] on div "​ Menu-management Bahrain Get Help J Edit Restaurant Branches Menus Sections Fu…" at bounding box center [779, 394] width 1559 height 701
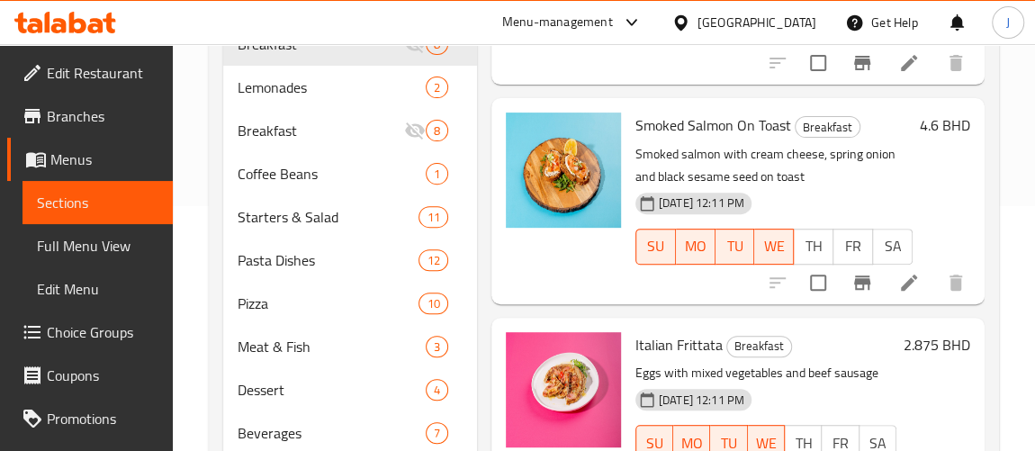
scroll to position [163, 0]
